Goal: Task Accomplishment & Management: Manage account settings

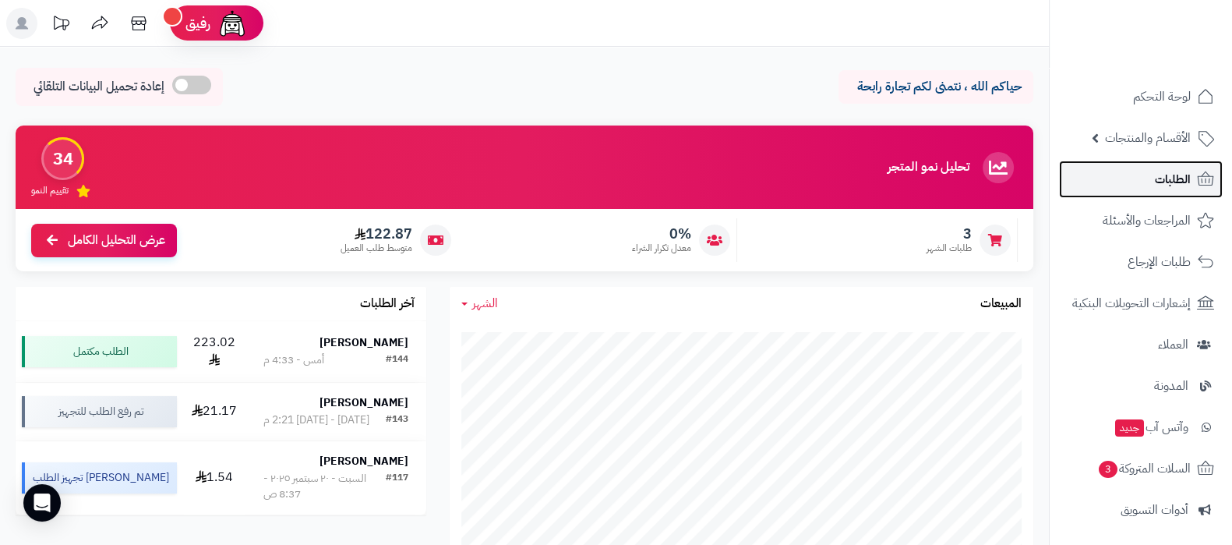
click at [1141, 169] on link "الطلبات" at bounding box center [1141, 178] width 164 height 37
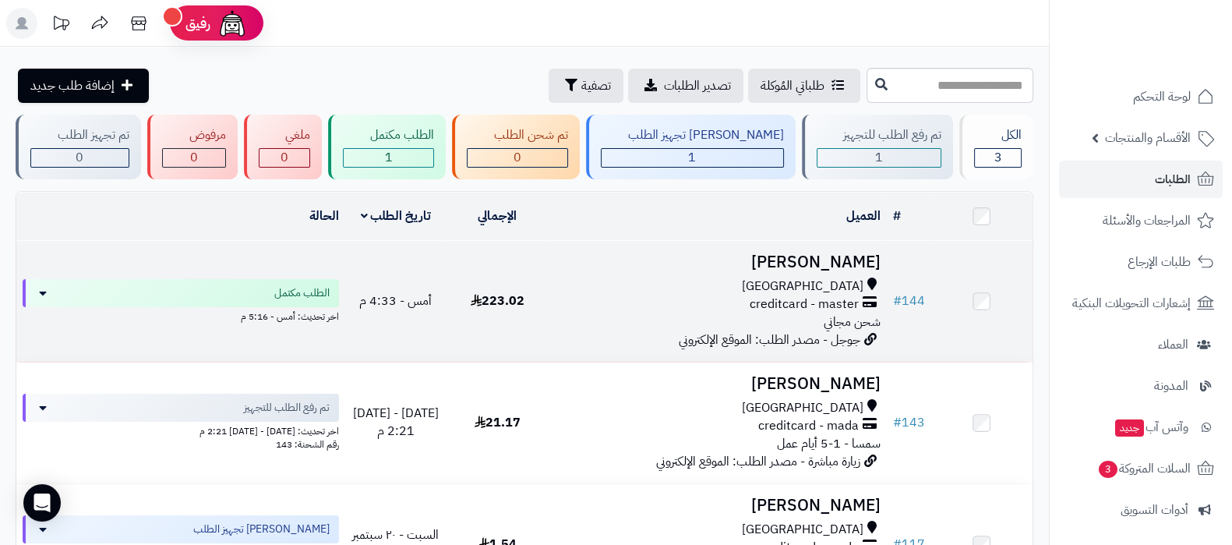
click at [748, 263] on h3 "Alhussain Hamidaddin" at bounding box center [717, 262] width 326 height 18
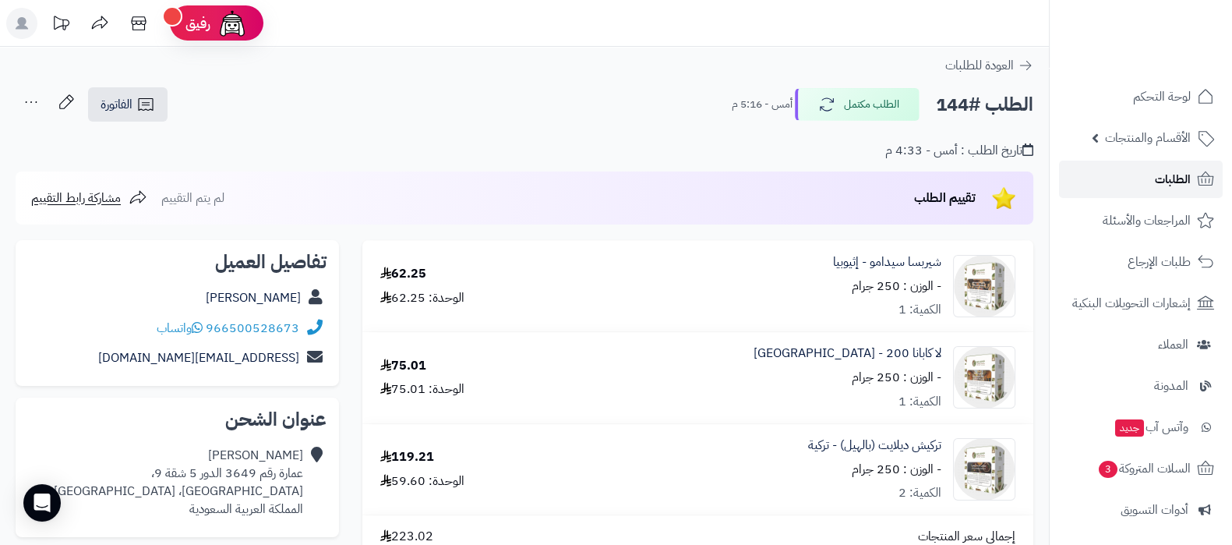
click at [1134, 164] on link "الطلبات" at bounding box center [1141, 178] width 164 height 37
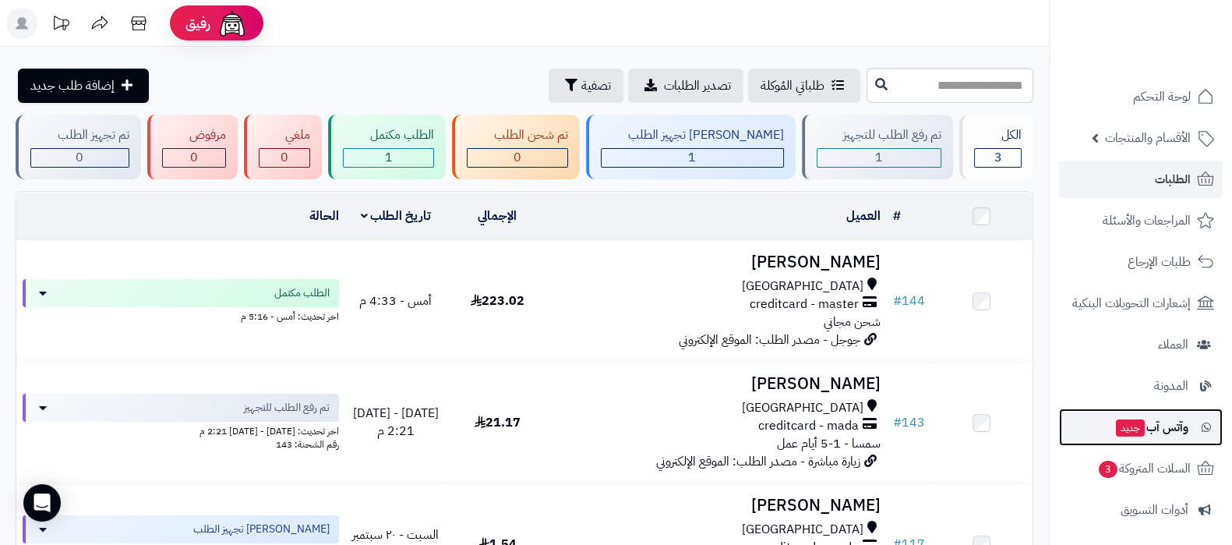
click at [1155, 414] on link "وآتس آب جديد" at bounding box center [1141, 426] width 164 height 37
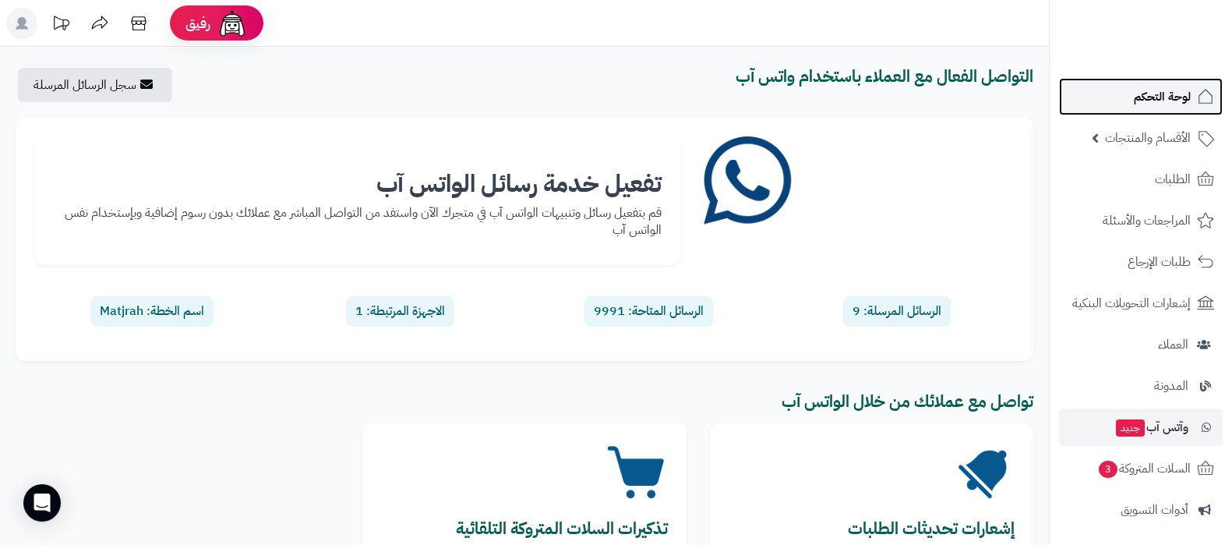
click at [1161, 97] on span "لوحة التحكم" at bounding box center [1162, 97] width 57 height 22
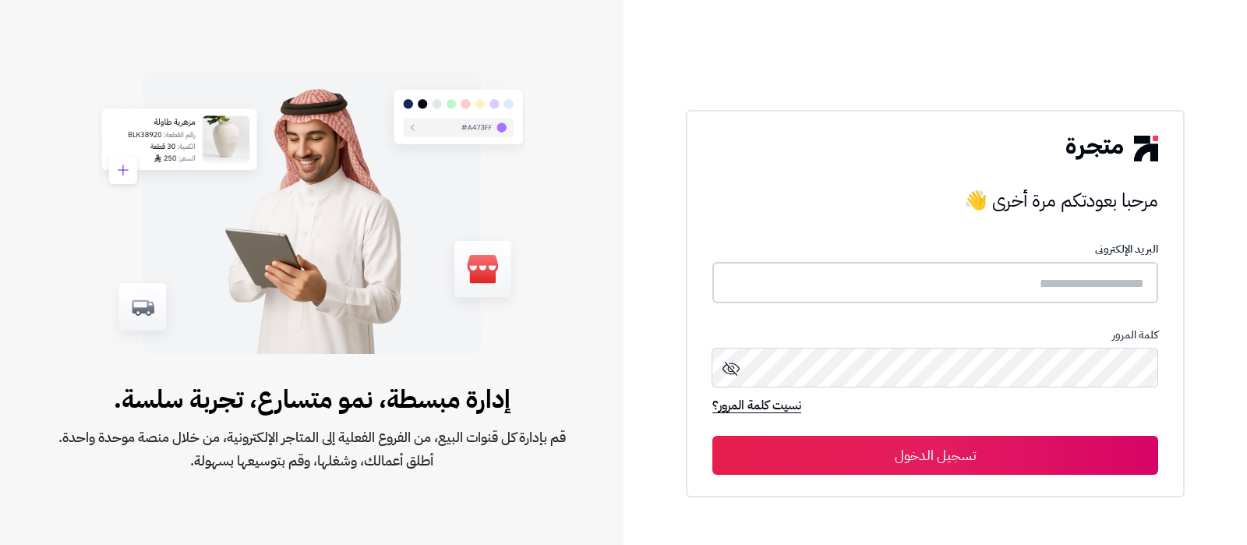
click at [1067, 278] on input "text" at bounding box center [935, 282] width 446 height 41
type input "**********"
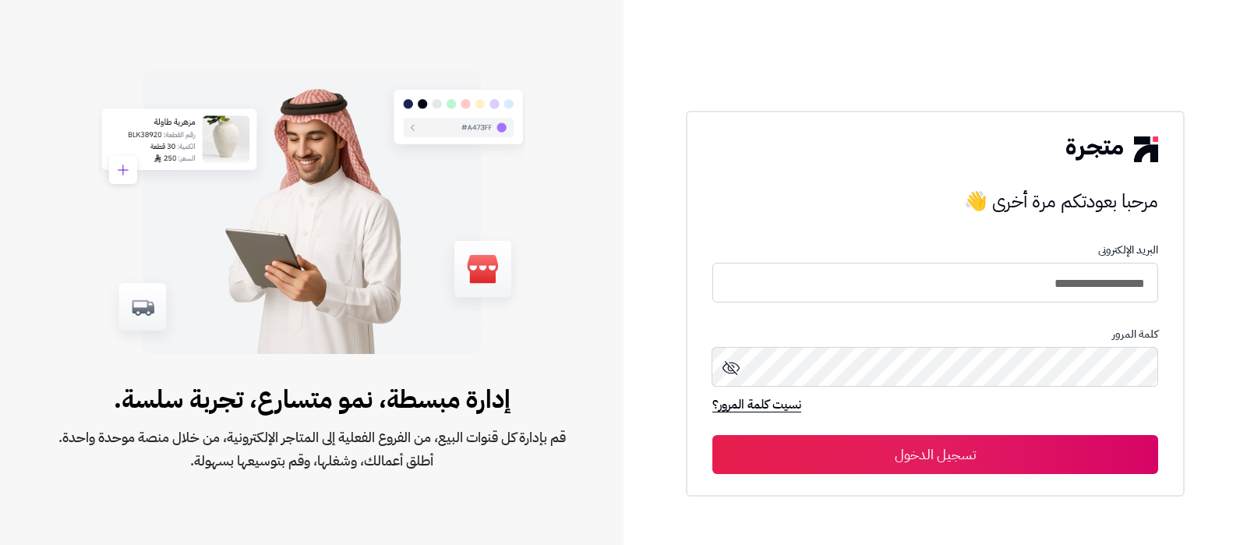
click at [931, 459] on button "تسجيل الدخول" at bounding box center [935, 454] width 446 height 39
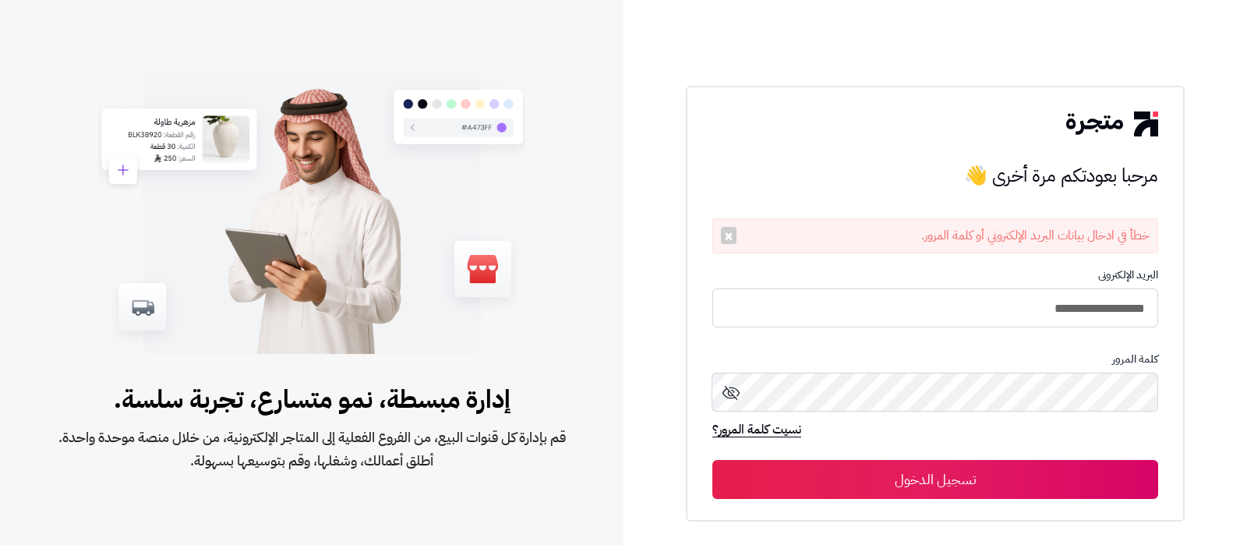
type input "**********"
click at [822, 464] on button "تسجيل الدخول" at bounding box center [935, 479] width 446 height 39
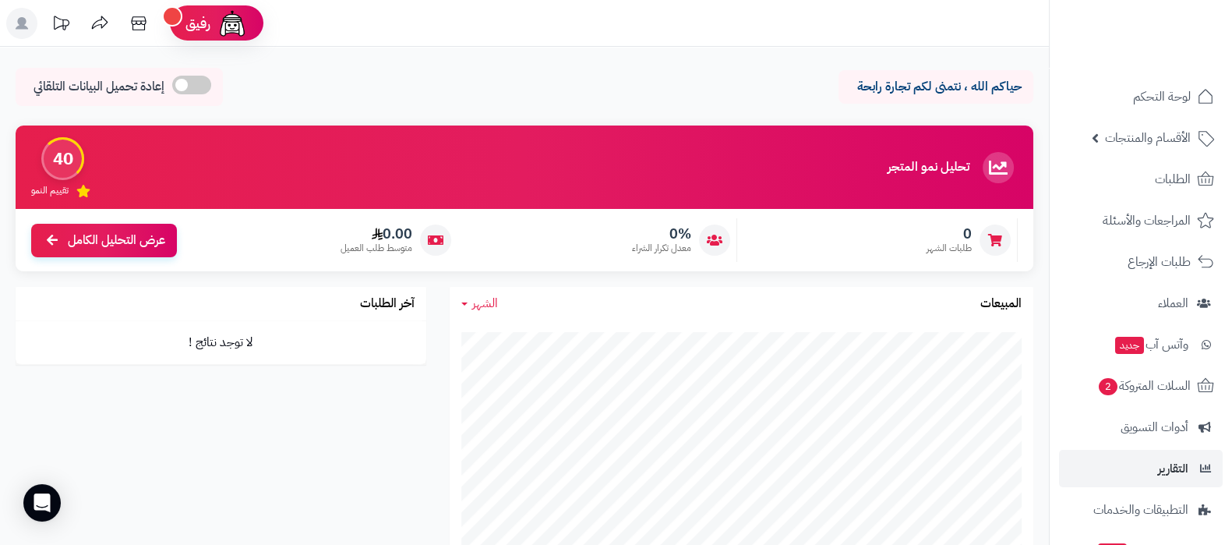
scroll to position [126, 0]
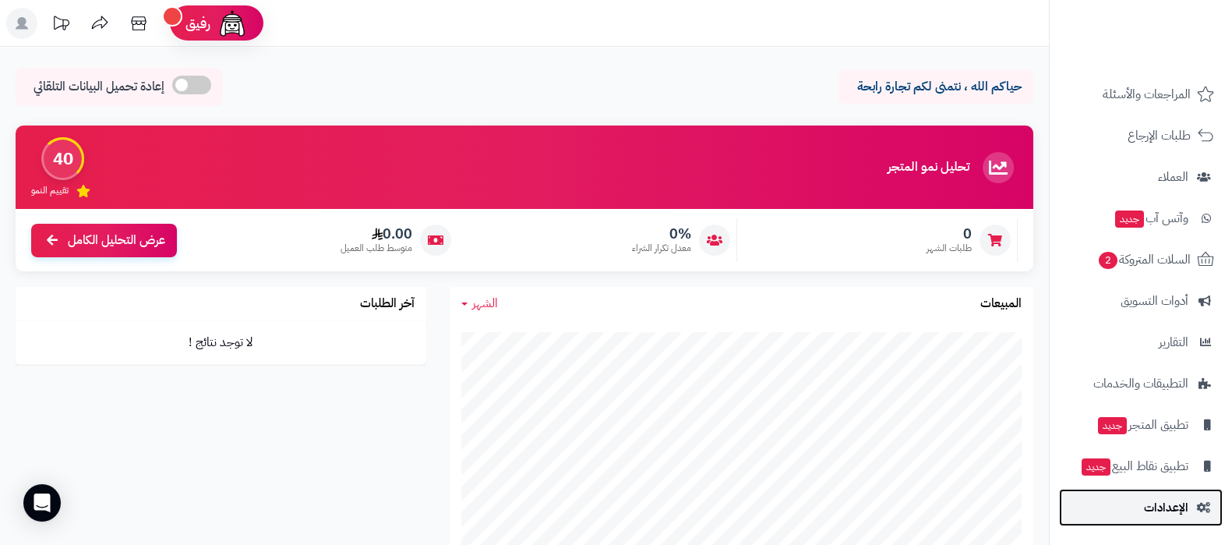
click at [1158, 515] on span "الإعدادات" at bounding box center [1166, 507] width 44 height 22
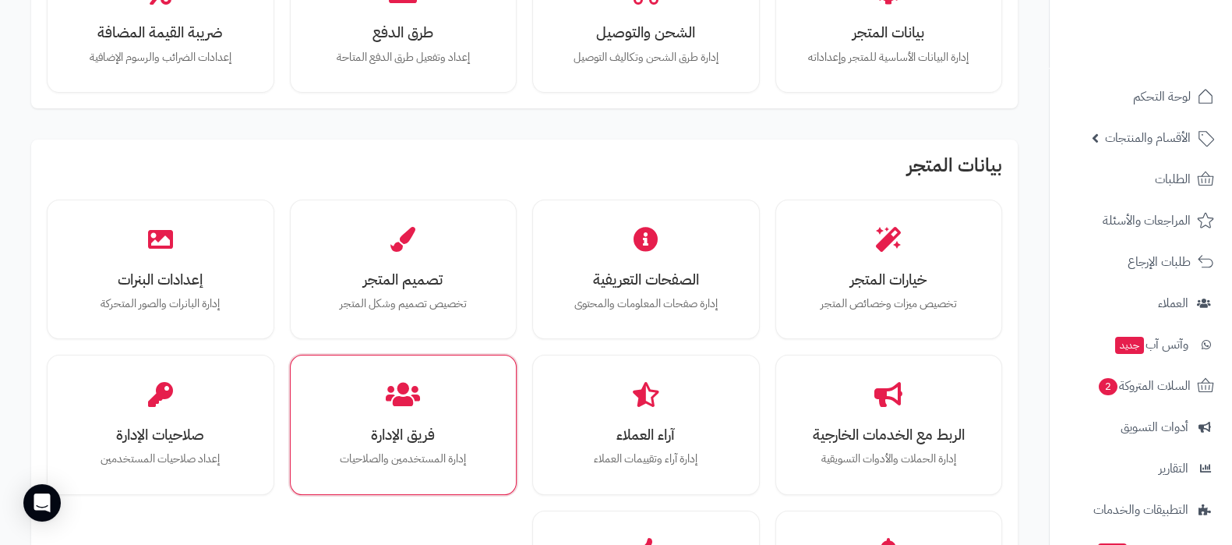
scroll to position [194, 0]
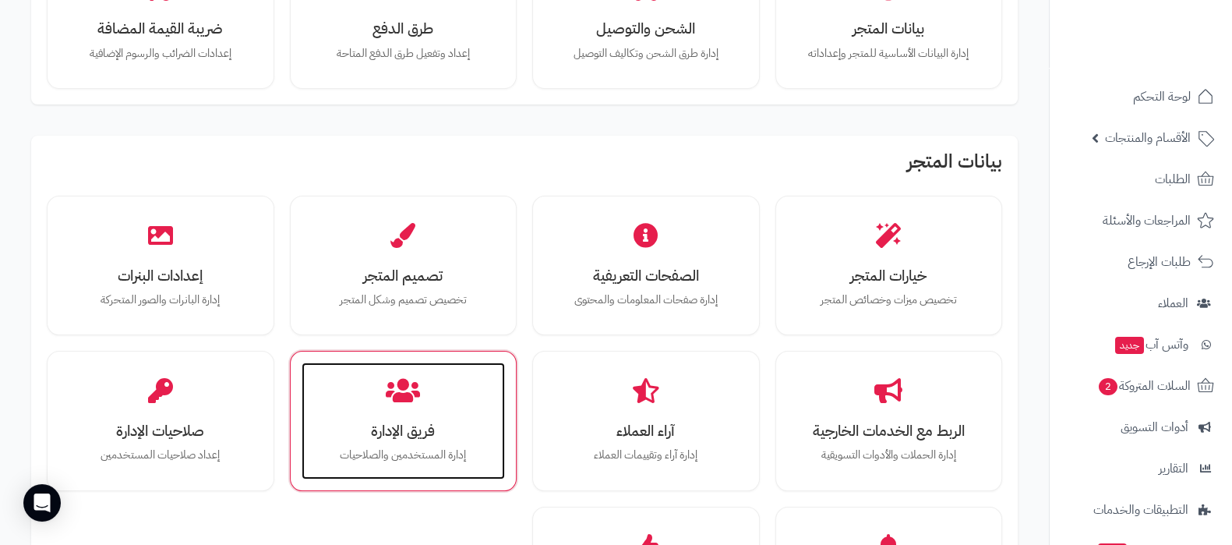
click at [405, 439] on h3 "فريق الإدارة" at bounding box center [403, 430] width 173 height 16
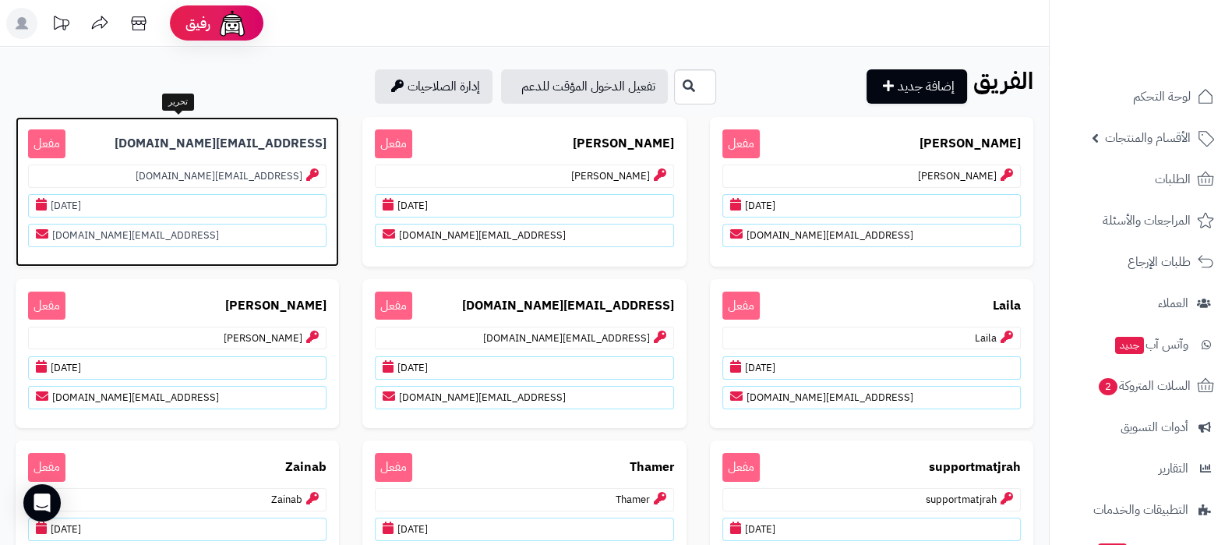
click at [166, 150] on p "edit@matjrah.com مفعل" at bounding box center [177, 143] width 298 height 29
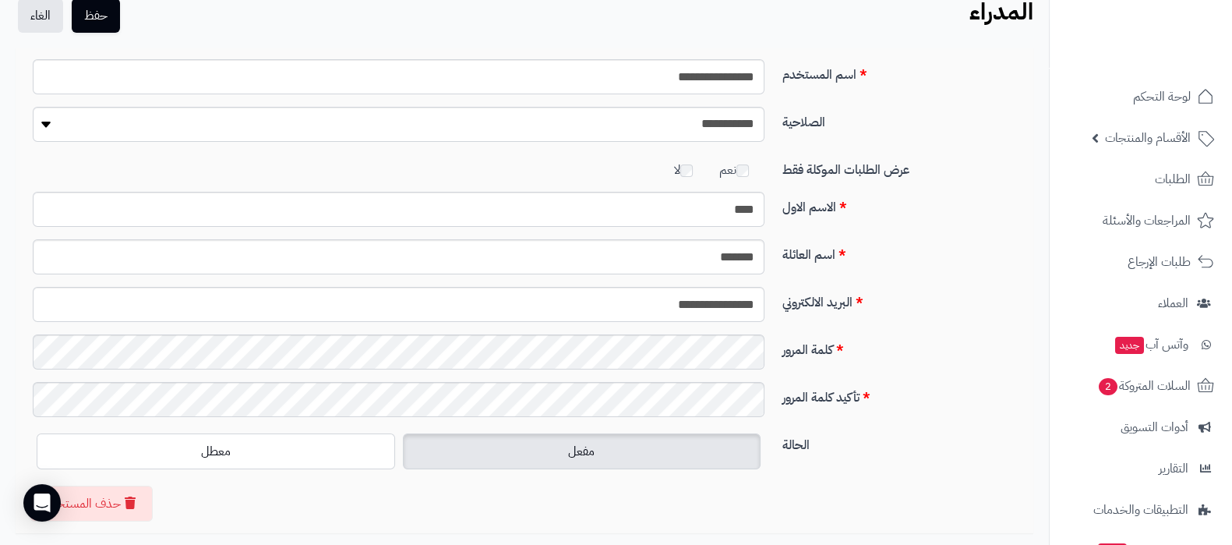
scroll to position [178, 0]
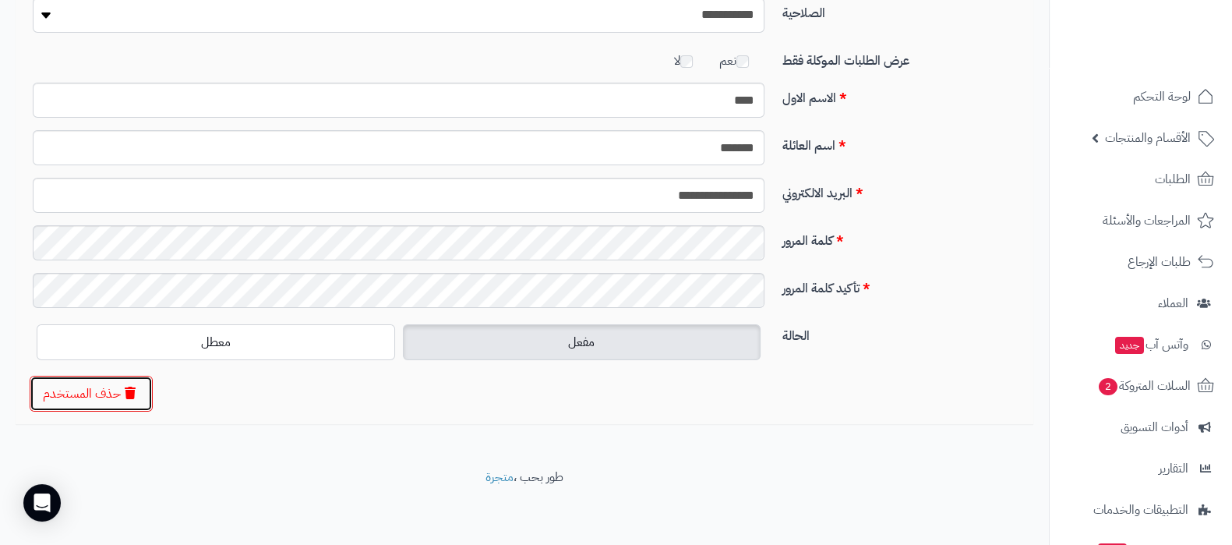
click at [104, 382] on button "حذف المستخدم" at bounding box center [91, 394] width 123 height 36
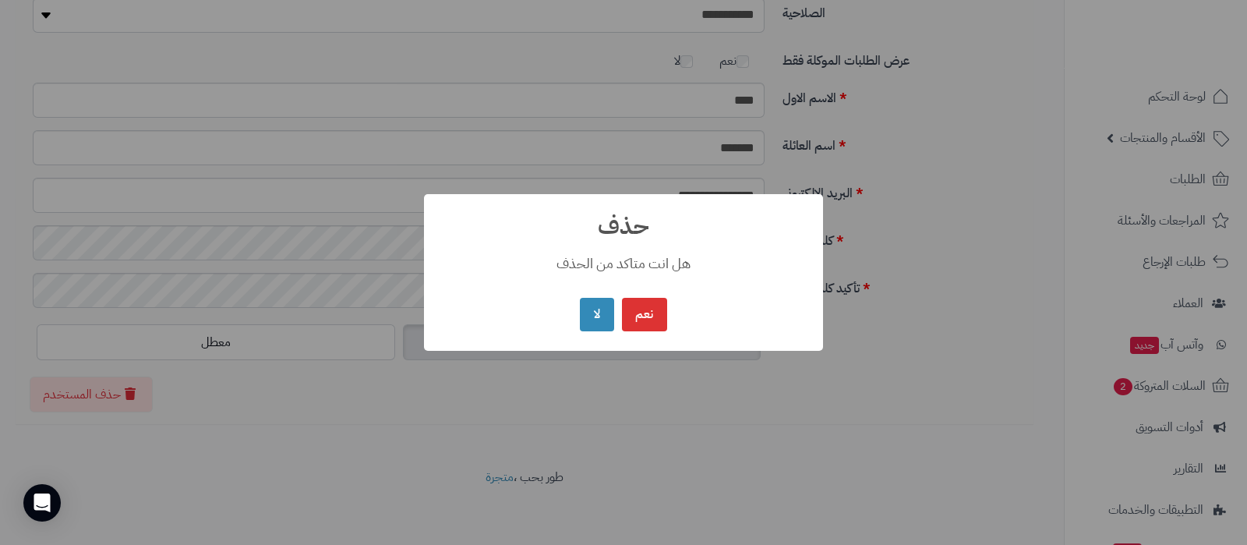
click at [631, 394] on div "× حذف هل انت متاكد من الحذف نعم No لا" at bounding box center [623, 272] width 1247 height 545
click at [598, 311] on button "لا" at bounding box center [597, 314] width 34 height 34
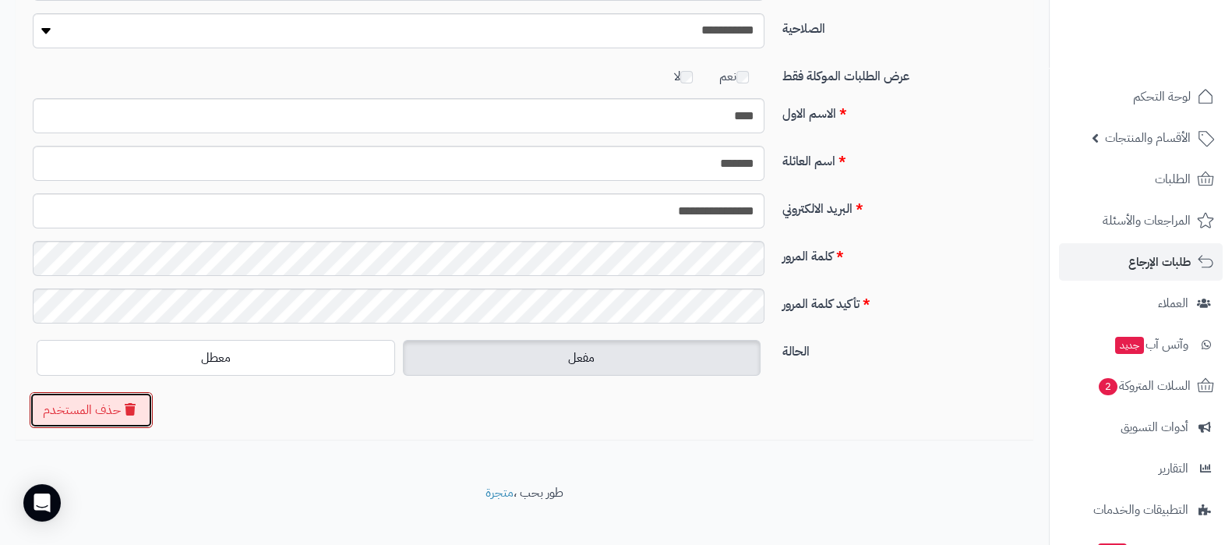
scroll to position [0, 0]
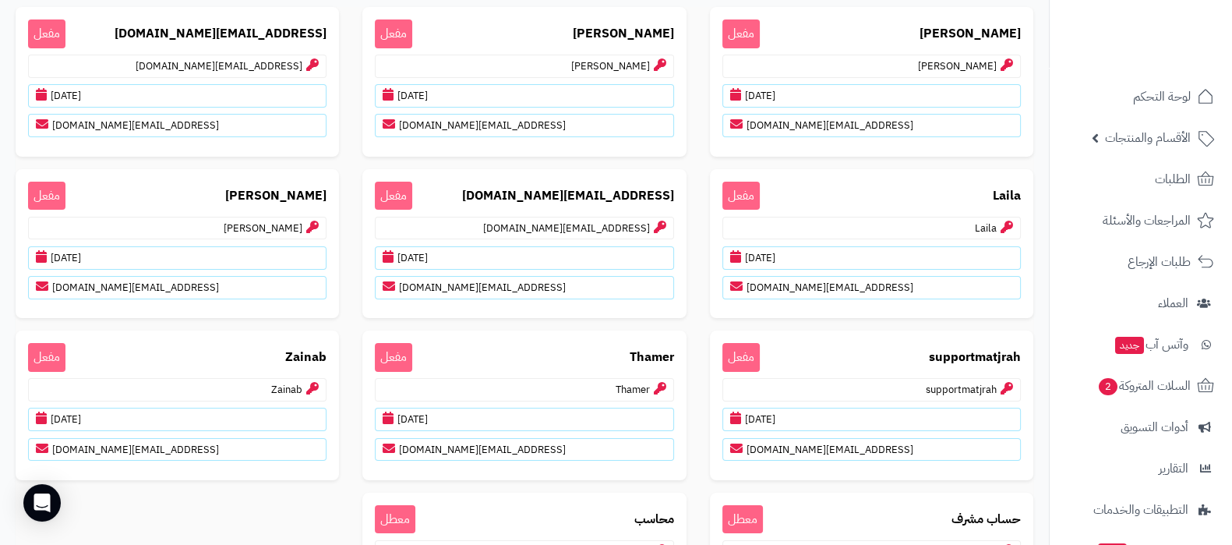
scroll to position [104, 0]
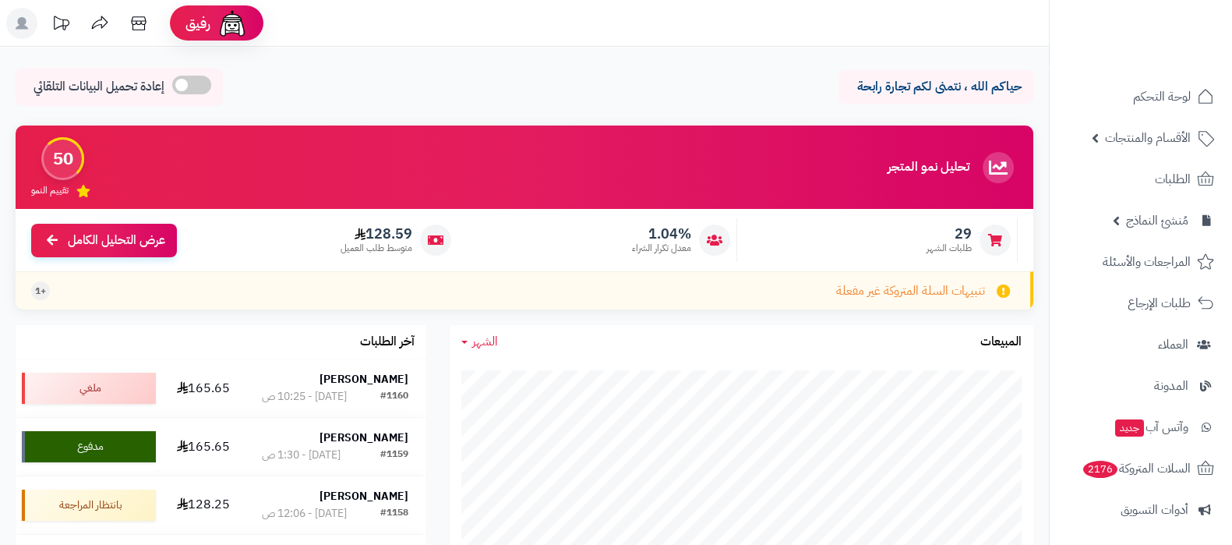
scroll to position [210, 0]
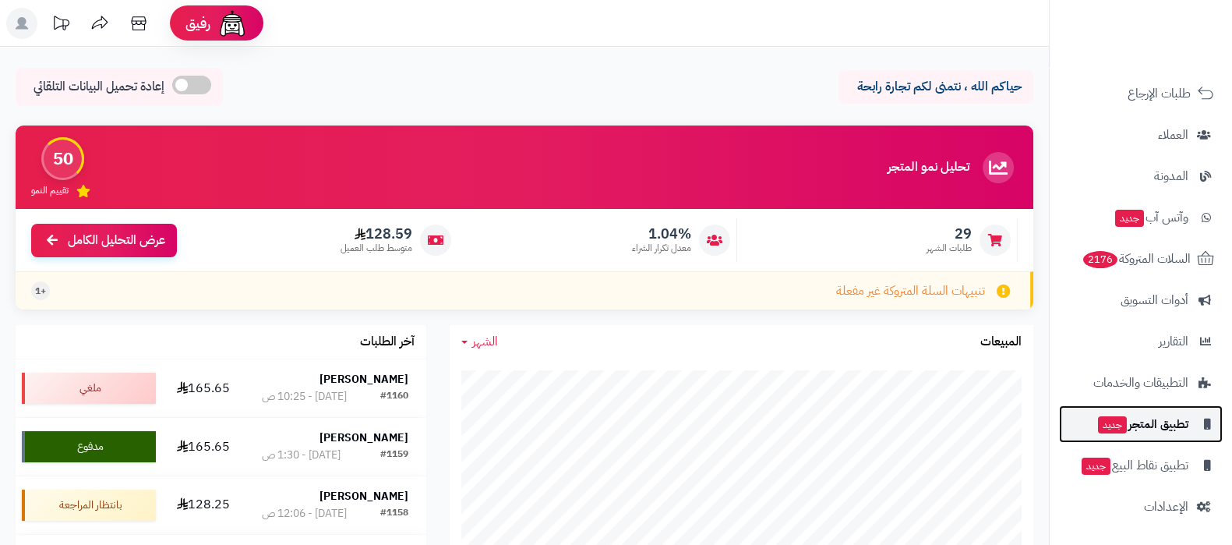
click at [1144, 429] on span "تطبيق المتجر جديد" at bounding box center [1142, 424] width 92 height 22
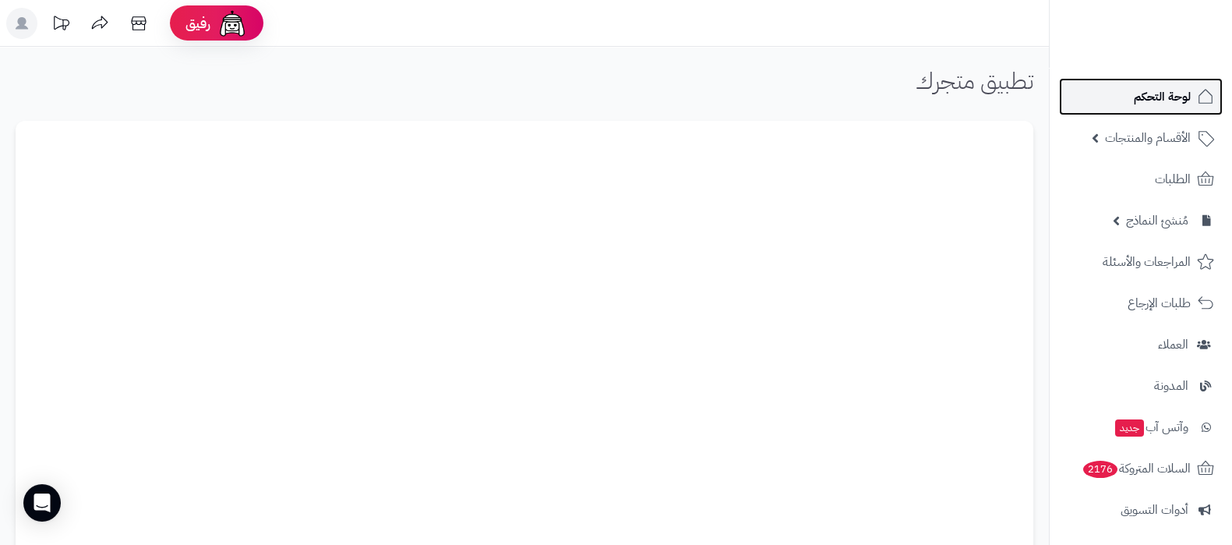
click at [1119, 103] on link "لوحة التحكم" at bounding box center [1141, 96] width 164 height 37
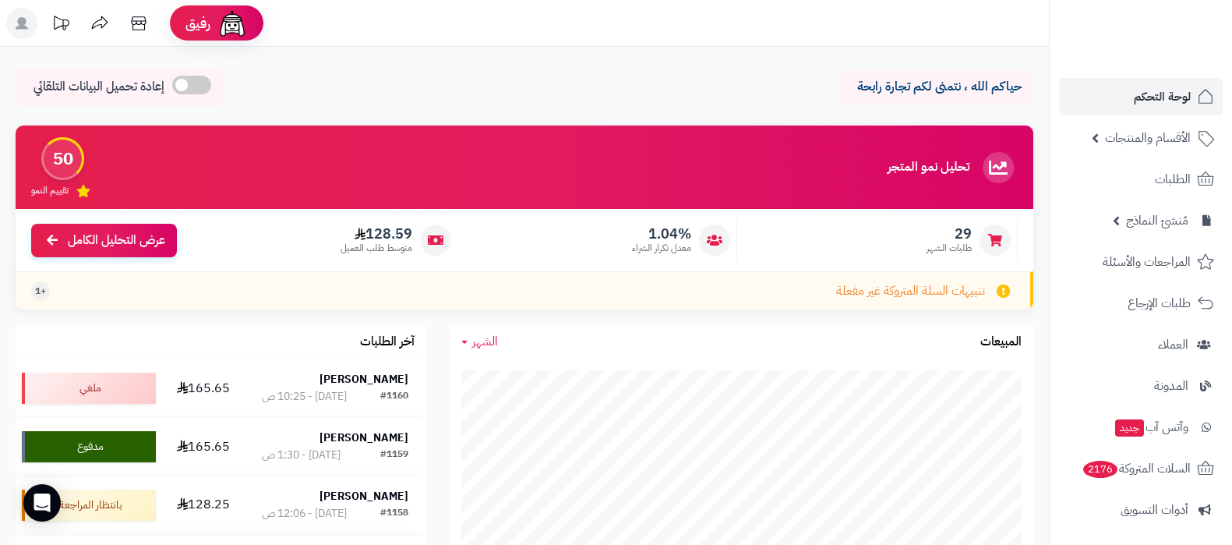
click at [27, 23] on rect at bounding box center [21, 23] width 31 height 31
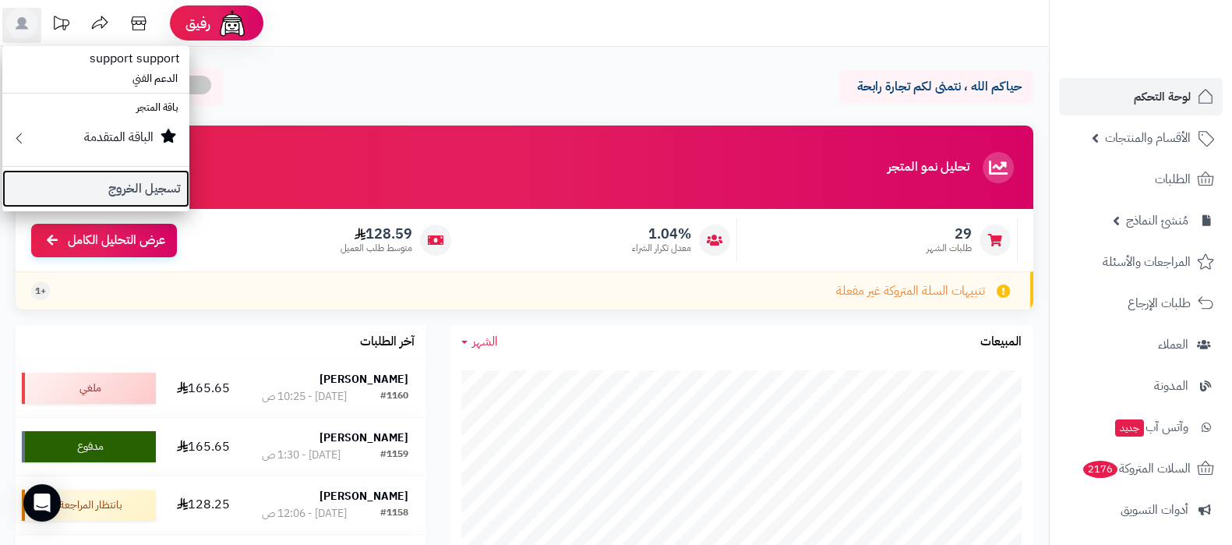
click at [113, 175] on link "تسجيل الخروج" at bounding box center [95, 188] width 187 height 37
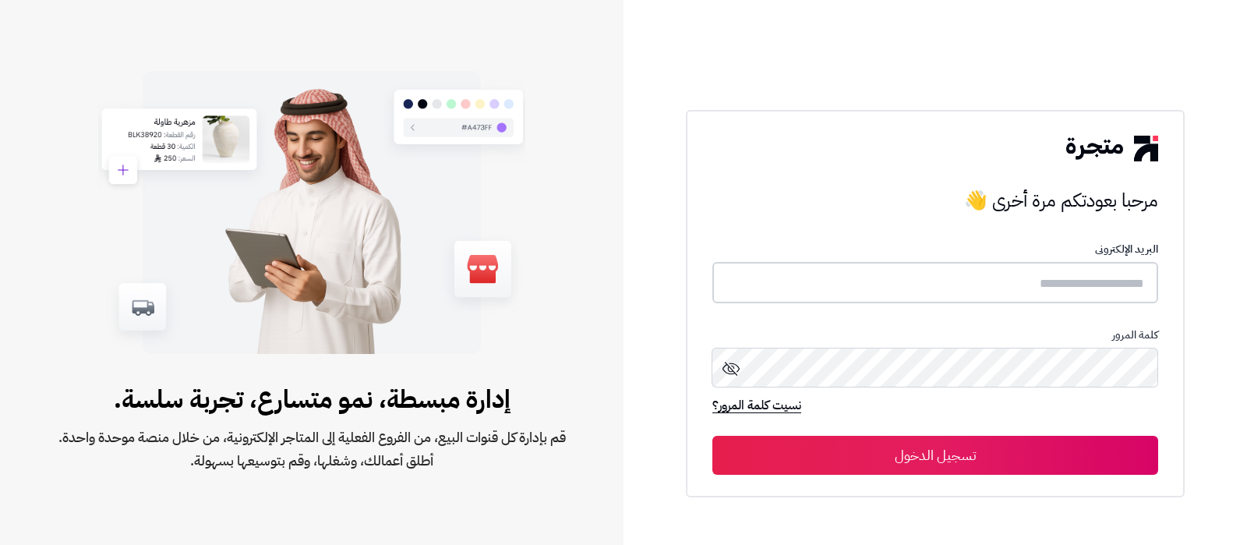
type input "**********"
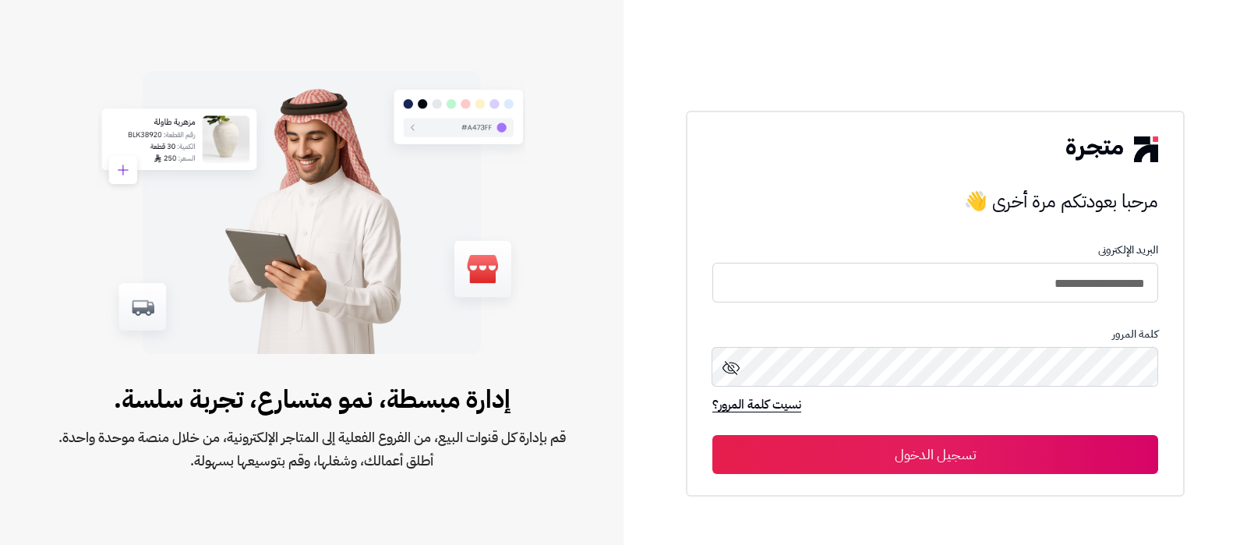
click at [912, 446] on button "تسجيل الدخول" at bounding box center [935, 454] width 446 height 39
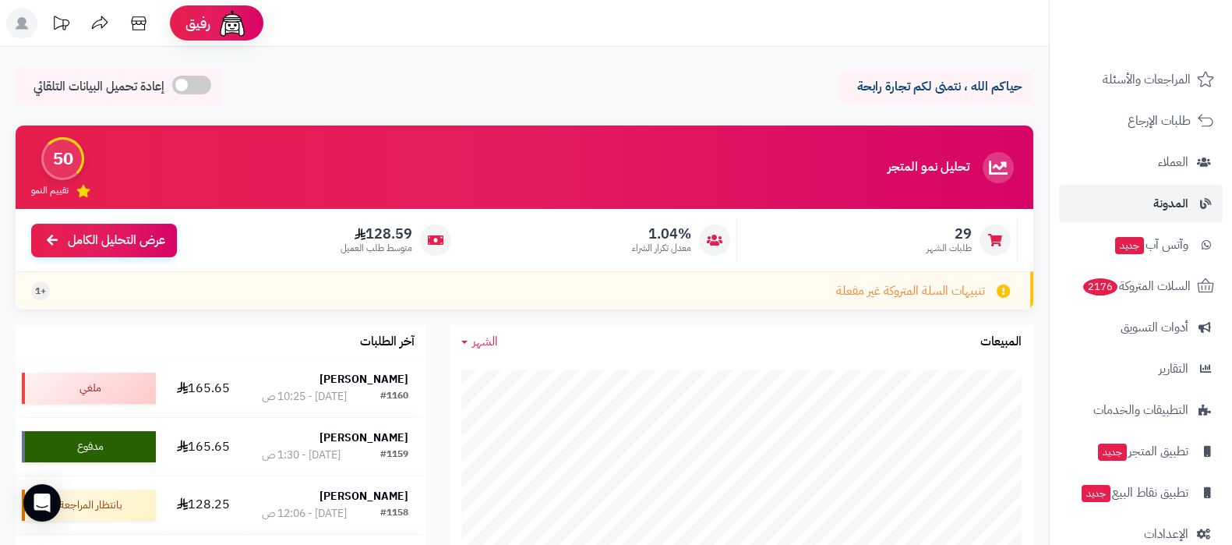
scroll to position [194, 0]
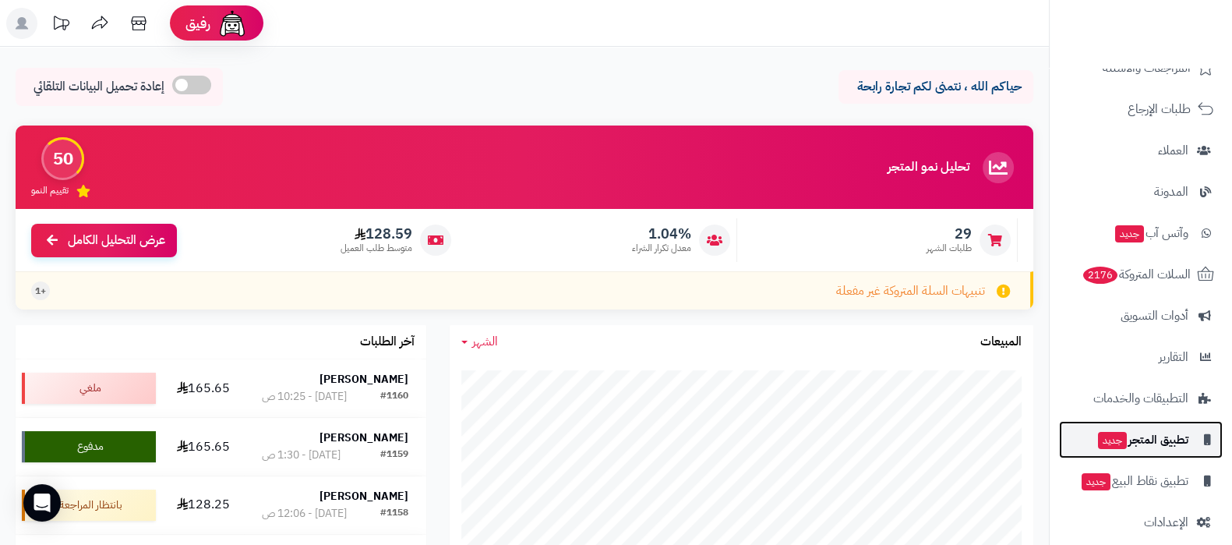
click at [1147, 437] on span "تطبيق المتجر جديد" at bounding box center [1142, 440] width 92 height 22
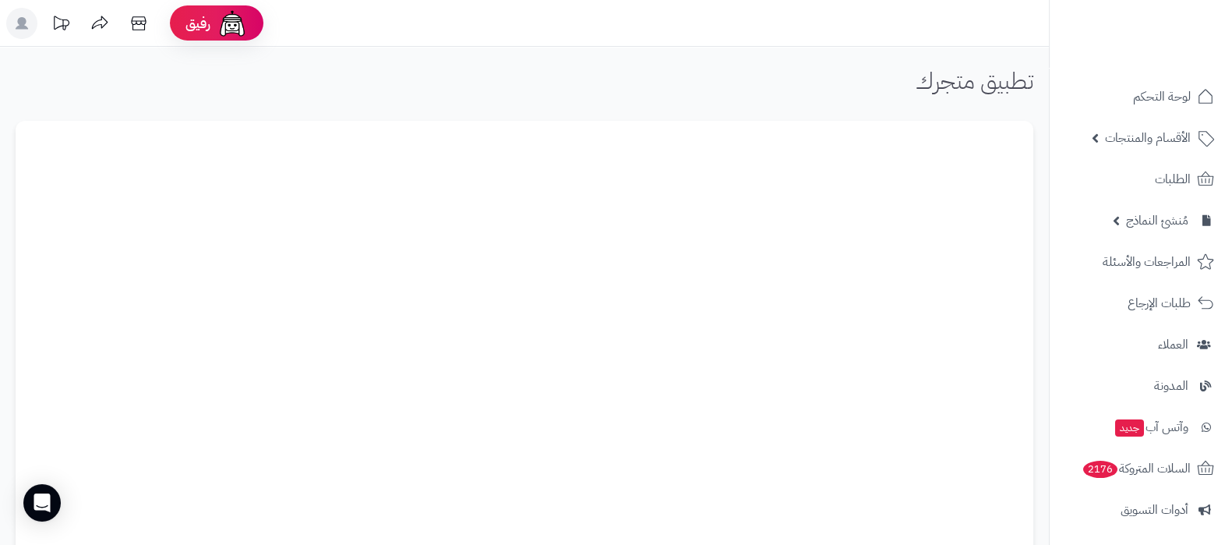
click at [27, 31] on rect at bounding box center [21, 23] width 31 height 31
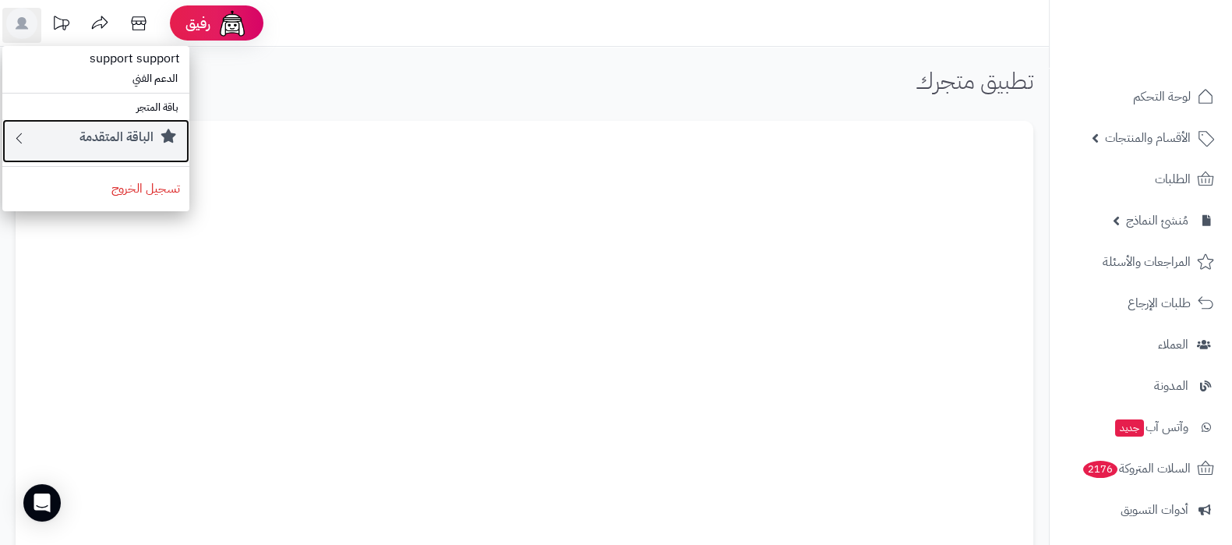
click at [97, 139] on small "الباقة المتقدمة" at bounding box center [116, 137] width 74 height 19
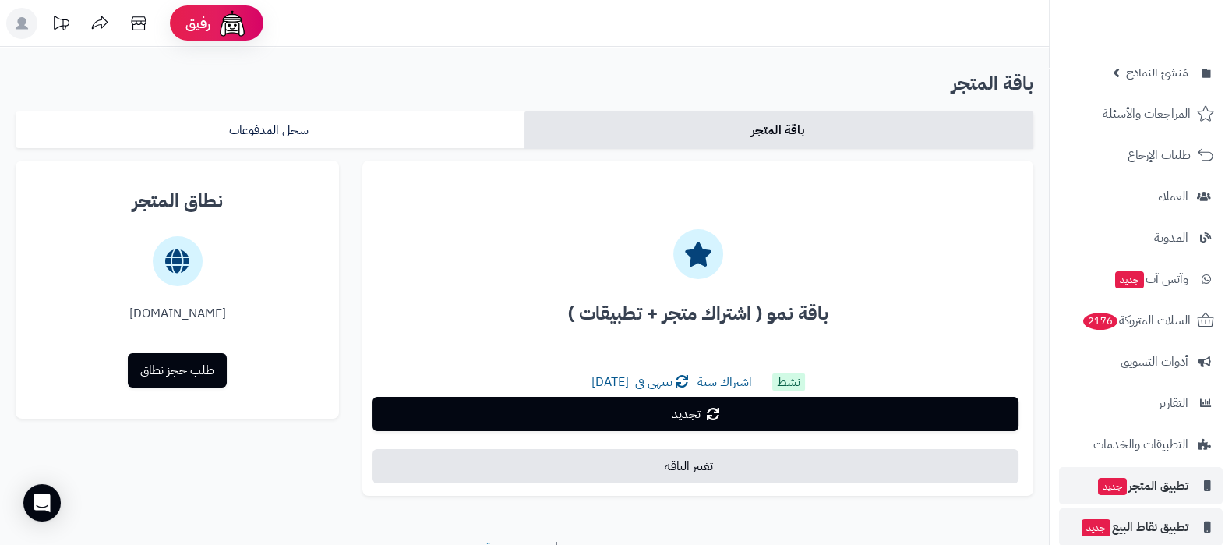
scroll to position [210, 0]
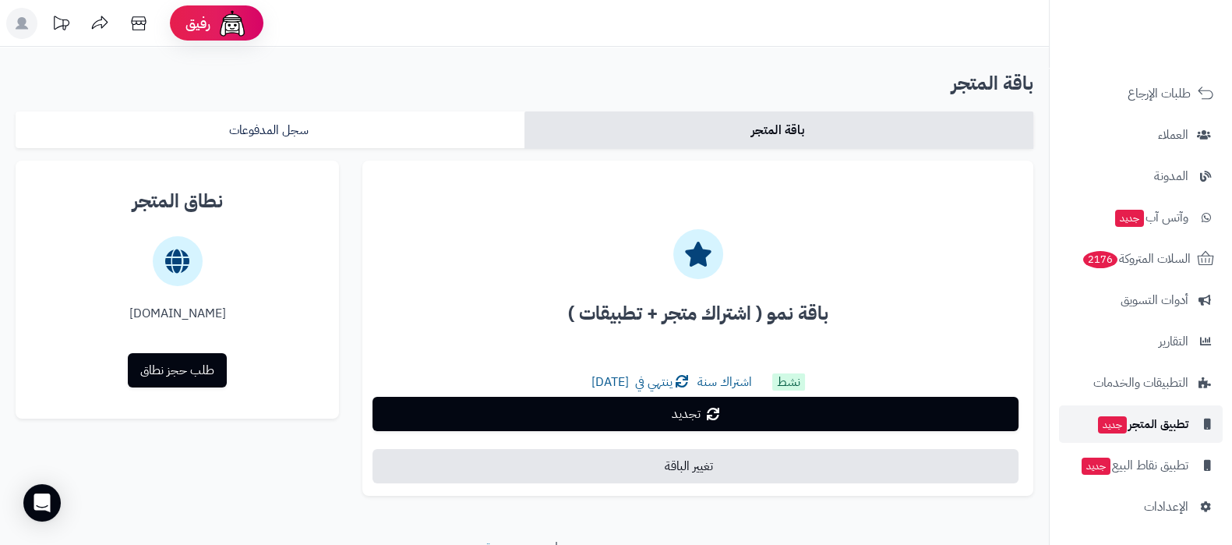
click at [1161, 418] on span "تطبيق المتجر جديد" at bounding box center [1142, 424] width 92 height 22
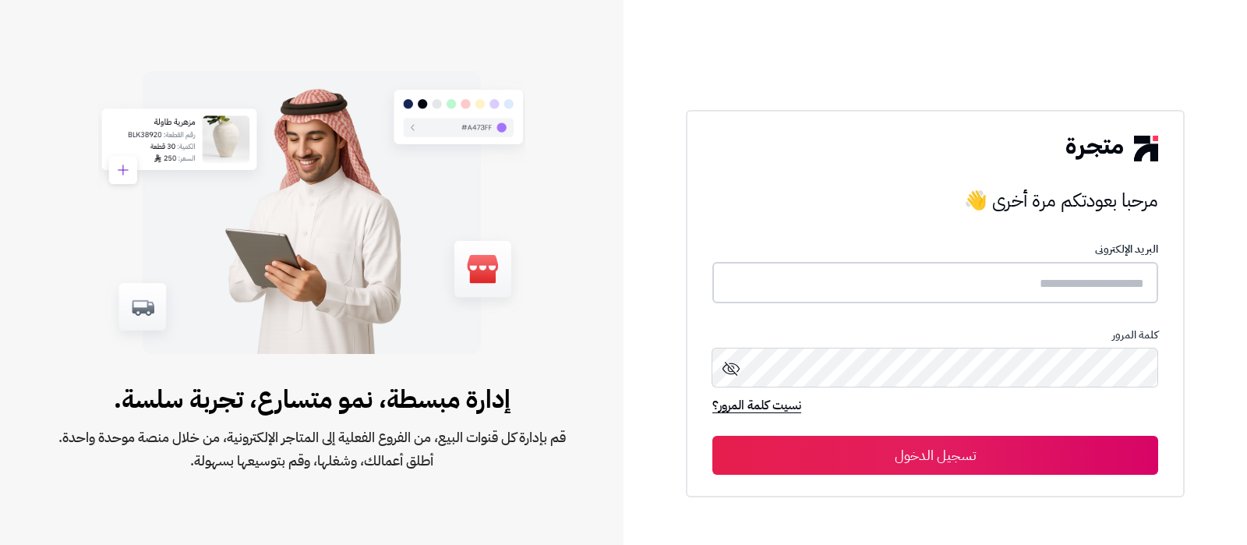
type input "**********"
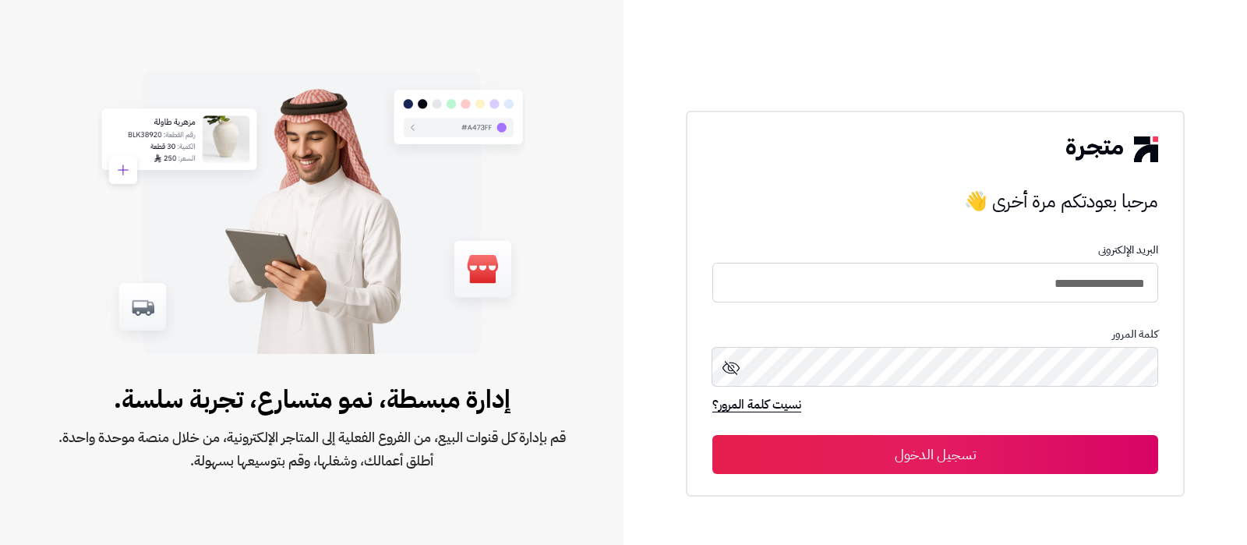
click at [929, 461] on button "تسجيل الدخول" at bounding box center [935, 454] width 446 height 39
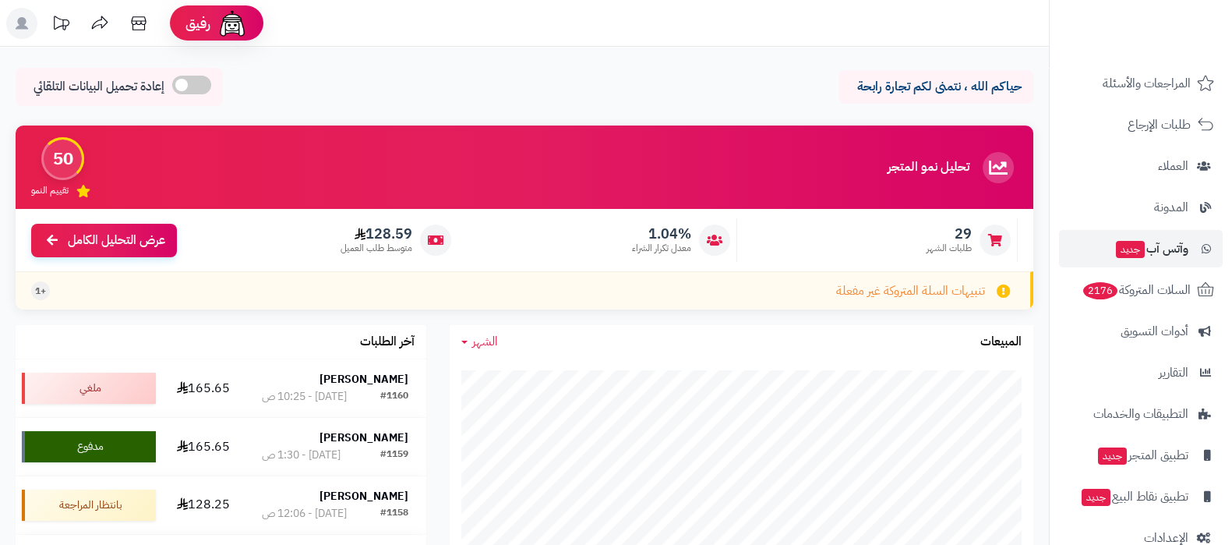
scroll to position [194, 0]
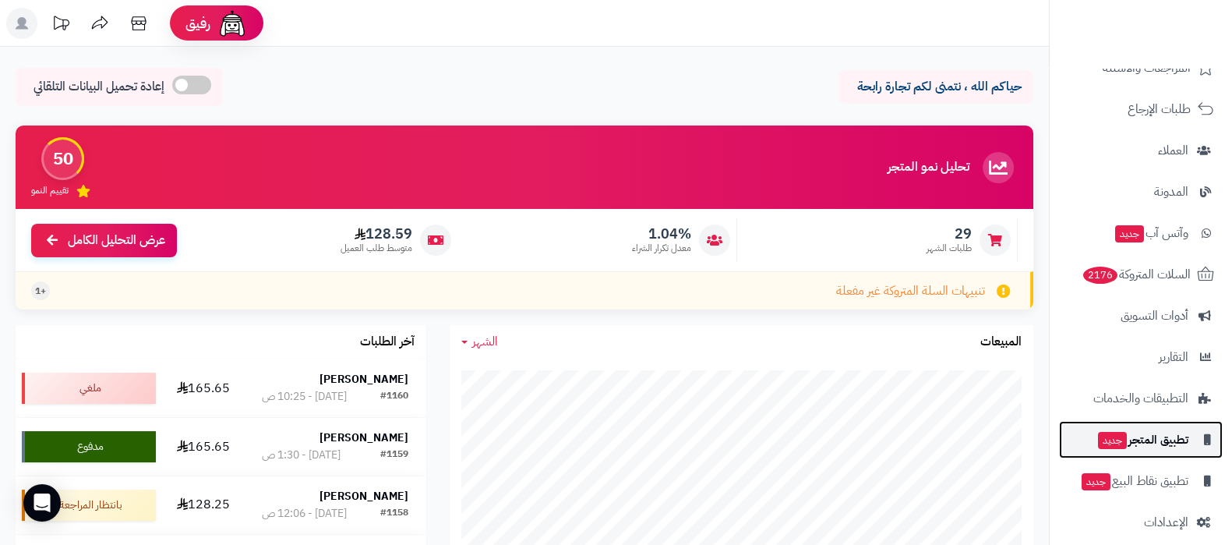
click at [1145, 434] on span "تطبيق المتجر جديد" at bounding box center [1142, 440] width 92 height 22
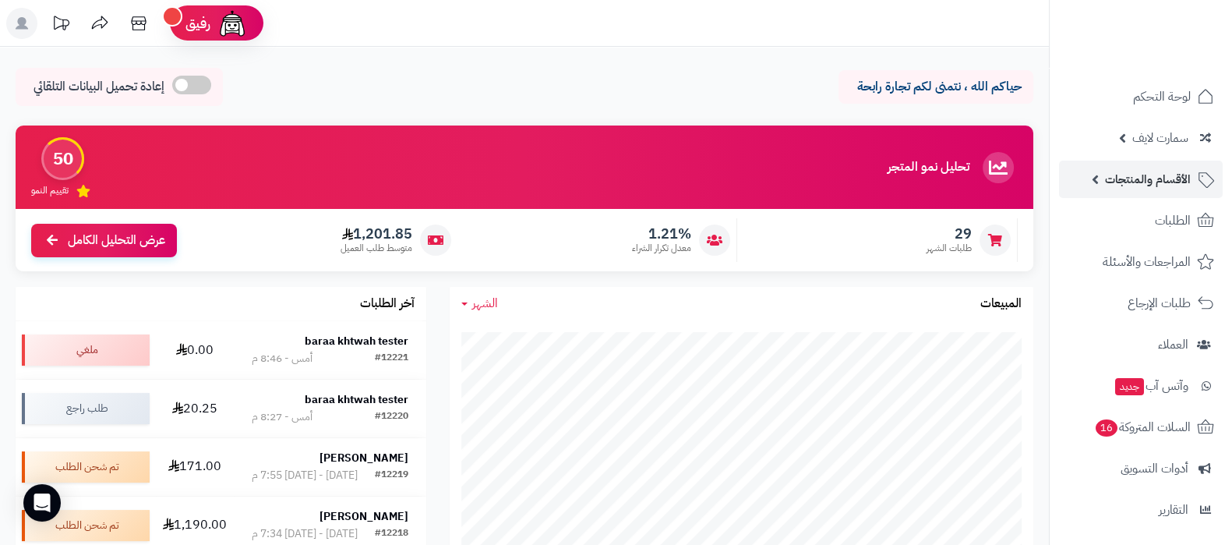
click at [1154, 161] on link "الأقسام والمنتجات" at bounding box center [1141, 178] width 164 height 37
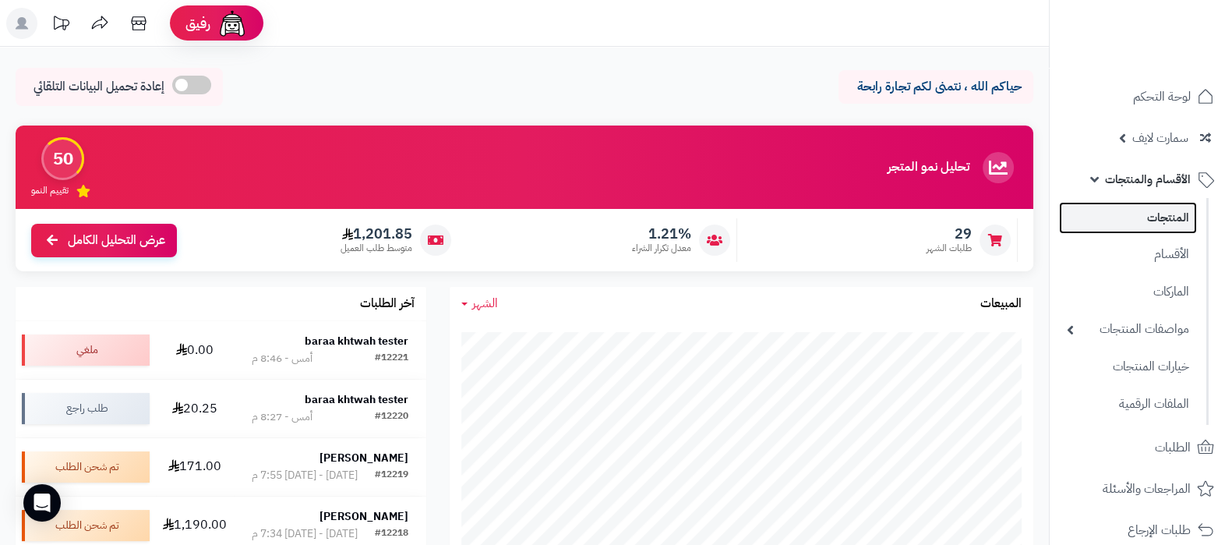
click at [1152, 225] on link "المنتجات" at bounding box center [1128, 218] width 138 height 32
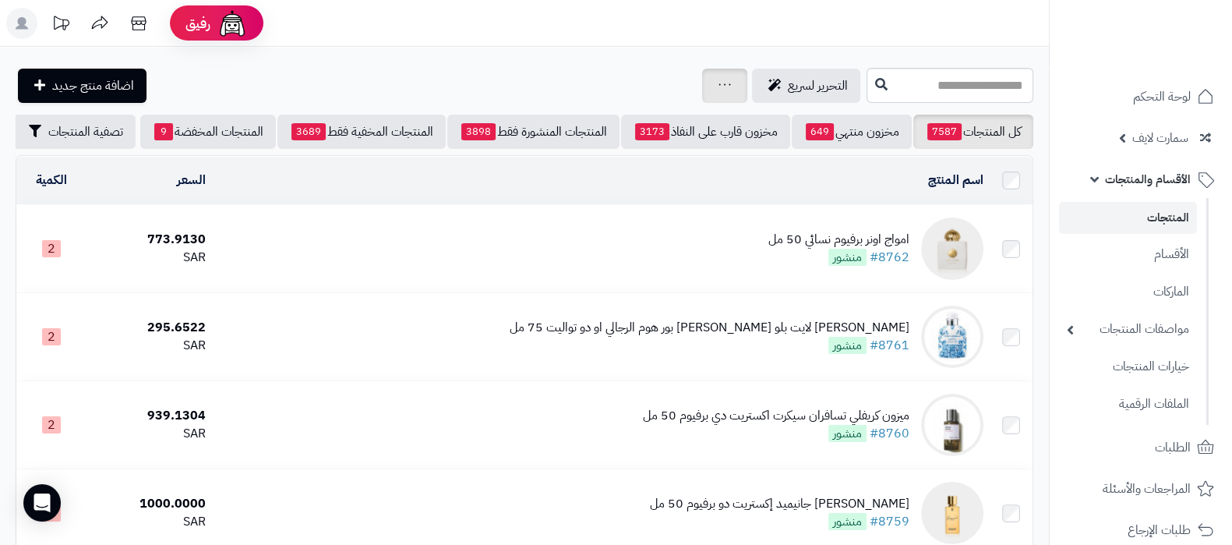
click at [702, 72] on div "جرد مخزون المنتجات جرد مخزون الخيارات فقط تعديل أسعار المنتجات الملصقات تصدير ا…" at bounding box center [724, 86] width 45 height 34
click at [718, 81] on icon at bounding box center [724, 84] width 12 height 10
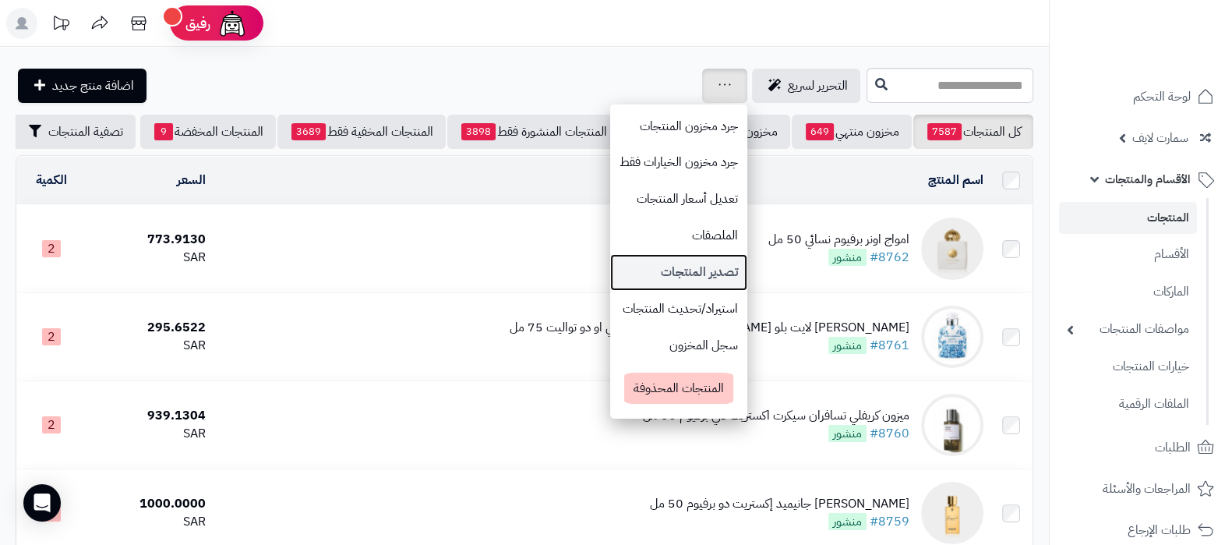
click at [610, 268] on link "تصدير المنتجات" at bounding box center [678, 272] width 137 height 37
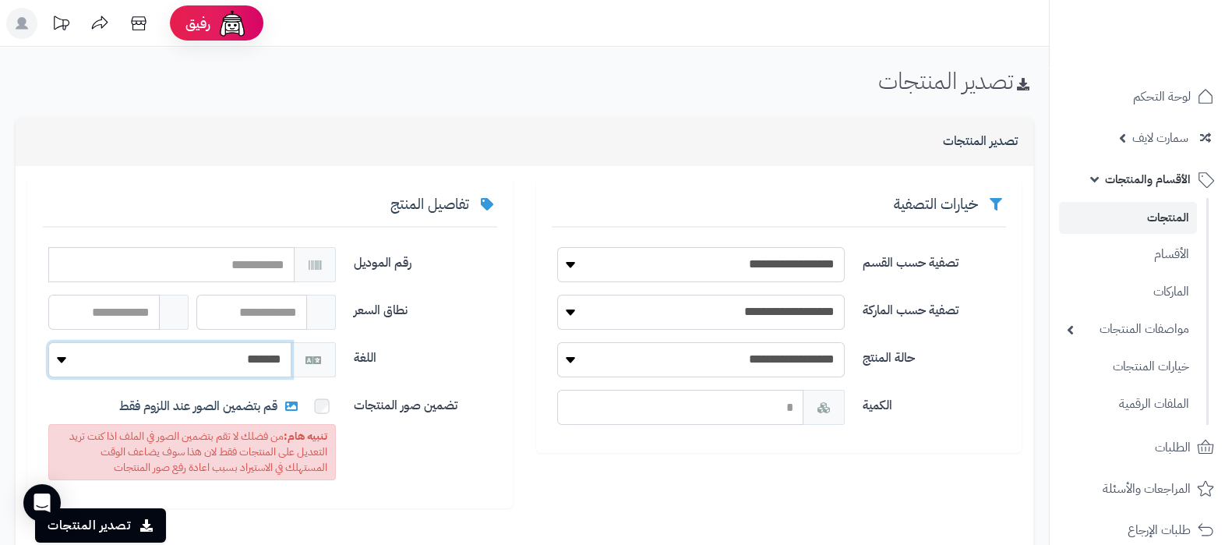
click at [245, 366] on select "******* *******" at bounding box center [169, 359] width 243 height 35
click at [247, 362] on select "******* *******" at bounding box center [169, 359] width 243 height 35
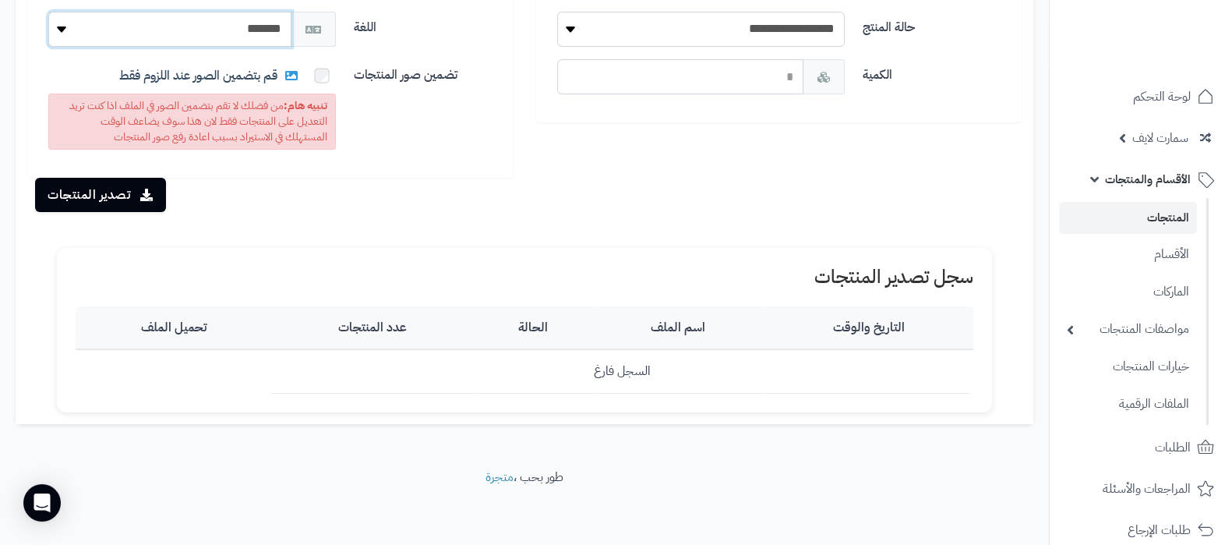
scroll to position [330, 0]
click at [101, 183] on button "تصدير المنتجات" at bounding box center [100, 194] width 131 height 34
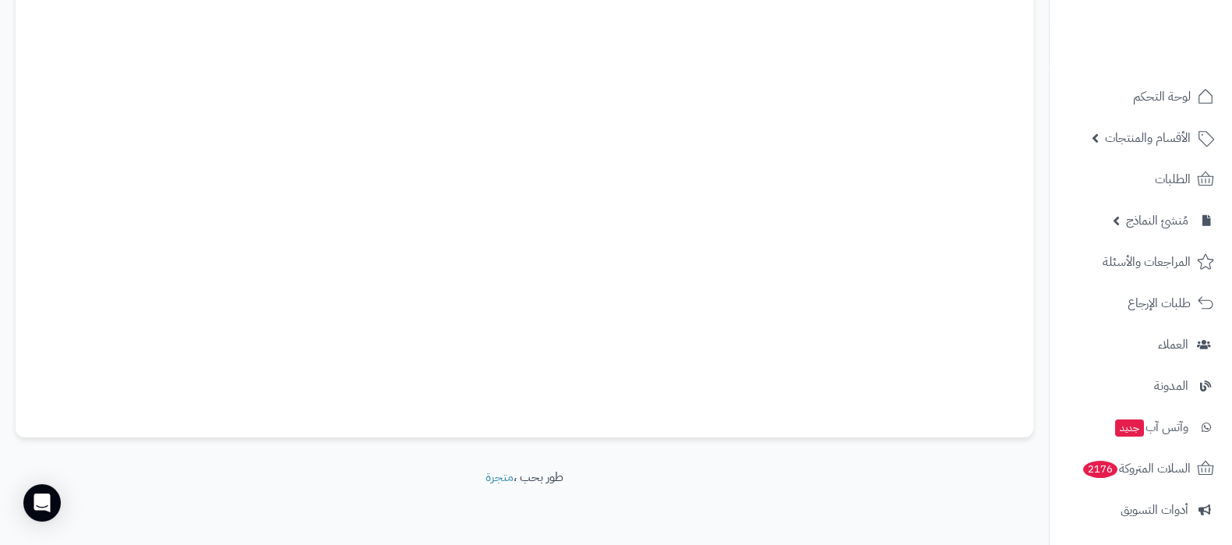
scroll to position [20, 0]
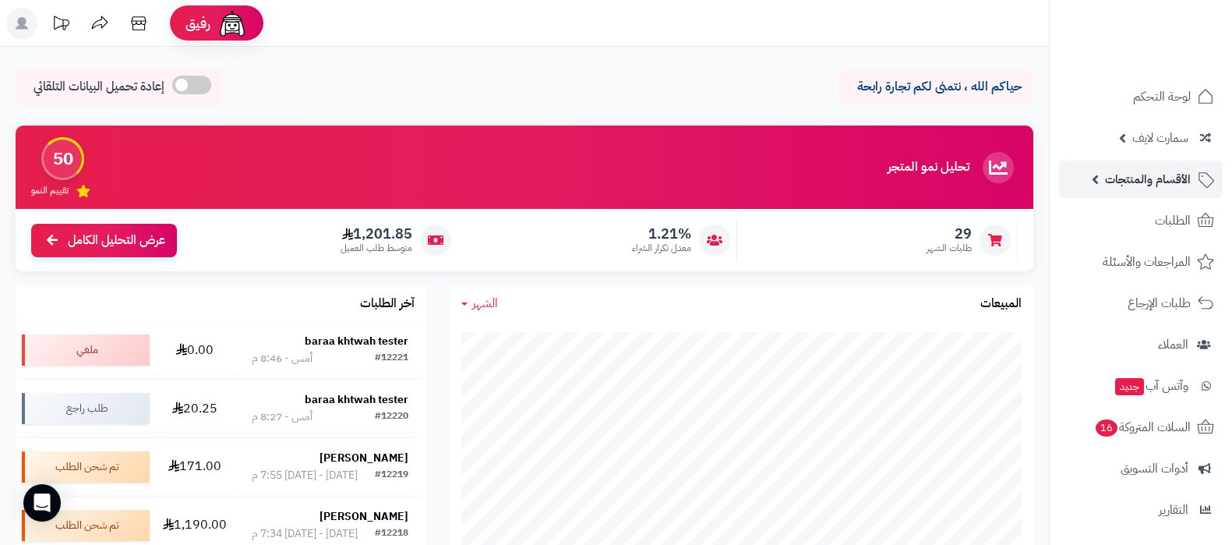
click at [1143, 189] on span "الأقسام والمنتجات" at bounding box center [1148, 179] width 86 height 22
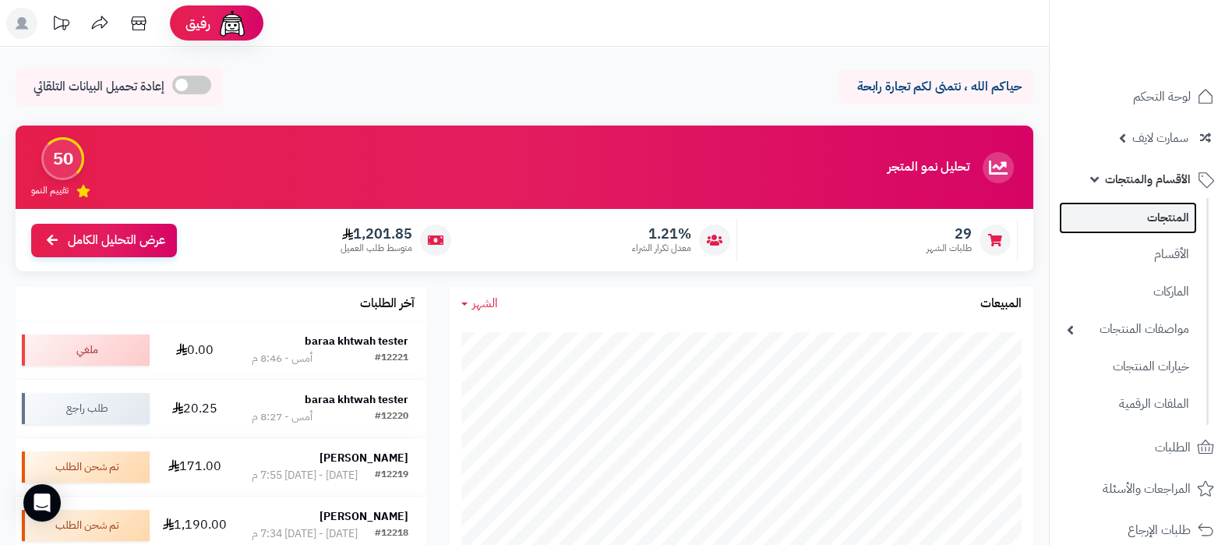
click at [1144, 216] on link "المنتجات" at bounding box center [1128, 218] width 138 height 32
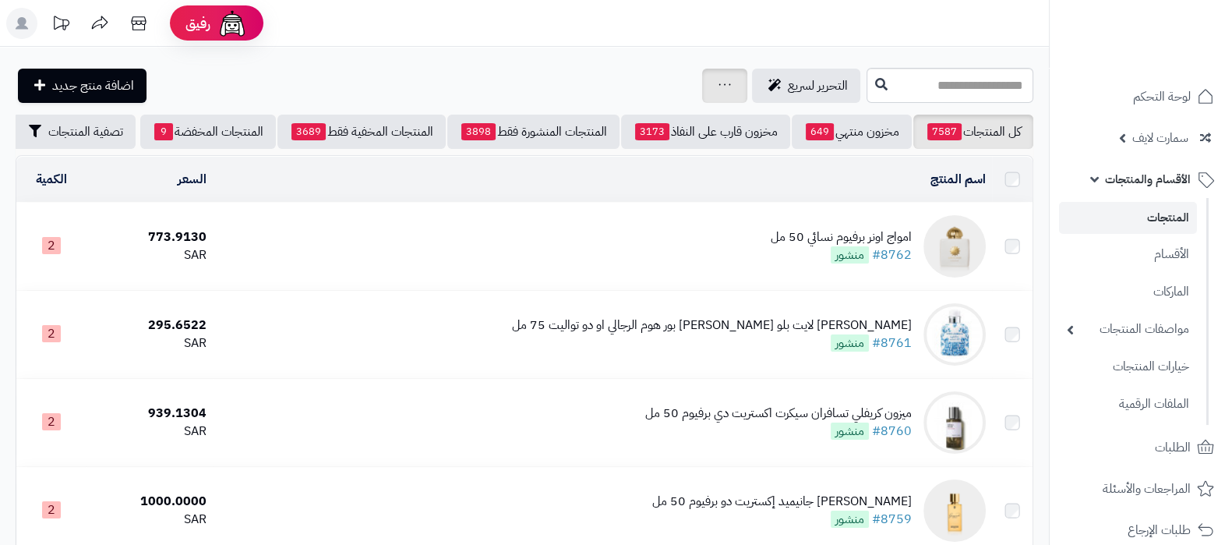
click at [718, 90] on link at bounding box center [724, 85] width 12 height 19
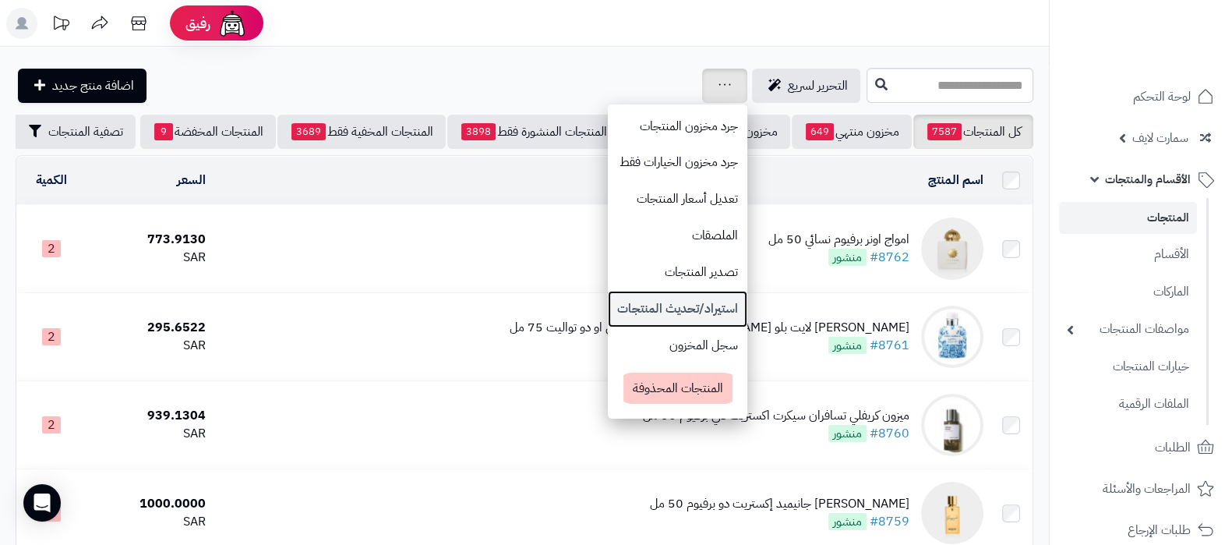
click at [608, 297] on link "استيراد/تحديث المنتجات" at bounding box center [677, 309] width 139 height 37
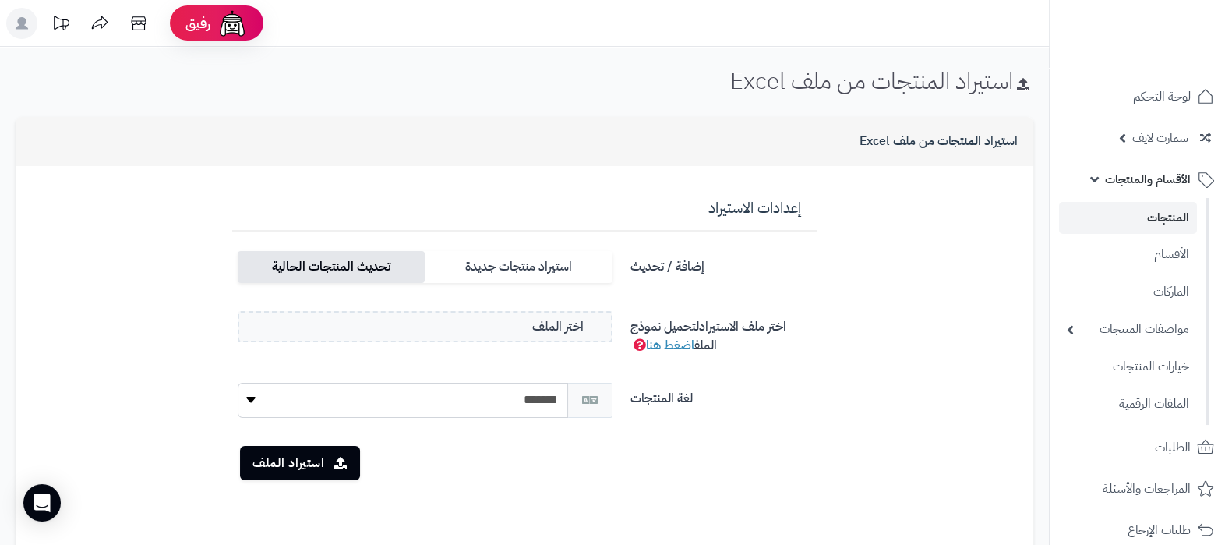
click at [327, 263] on label "تحديث المنتجات الحالية" at bounding box center [331, 267] width 187 height 32
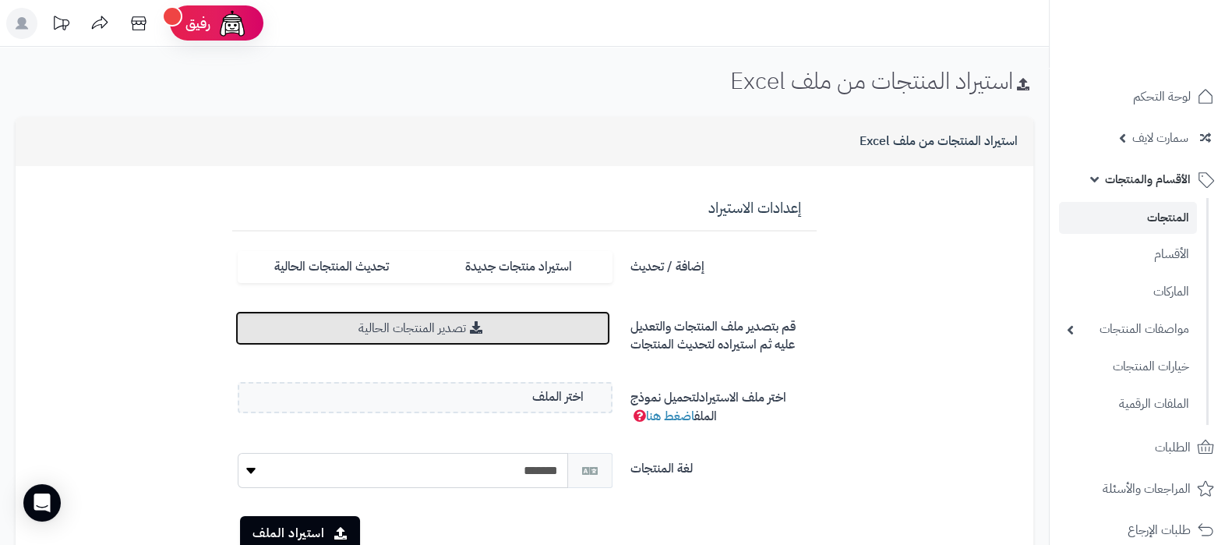
click at [581, 341] on link "تصدير المنتجات الحالية" at bounding box center [422, 328] width 375 height 34
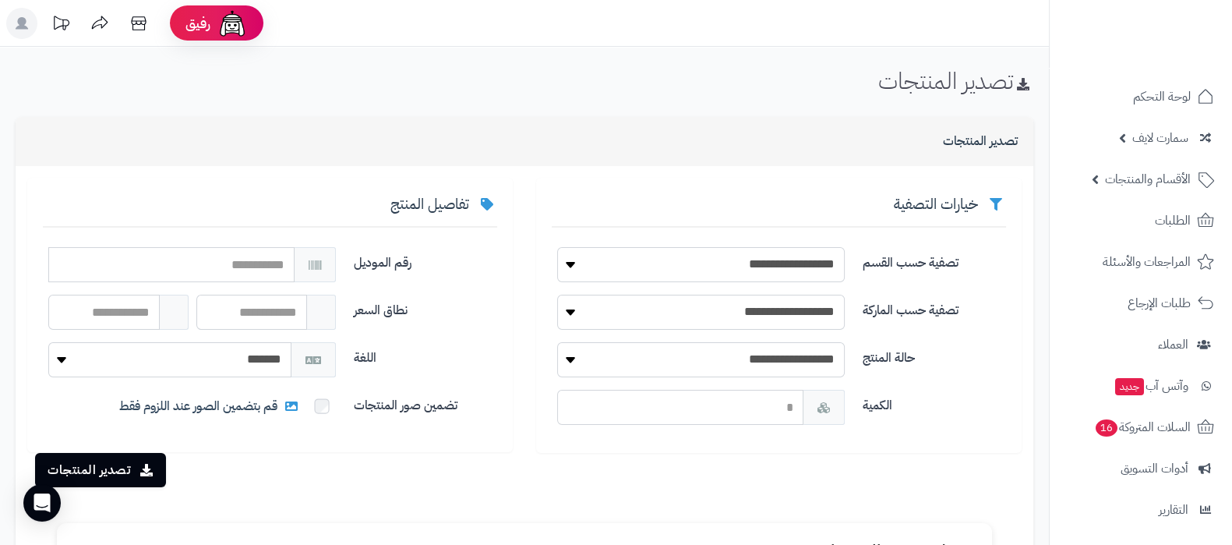
scroll to position [283, 0]
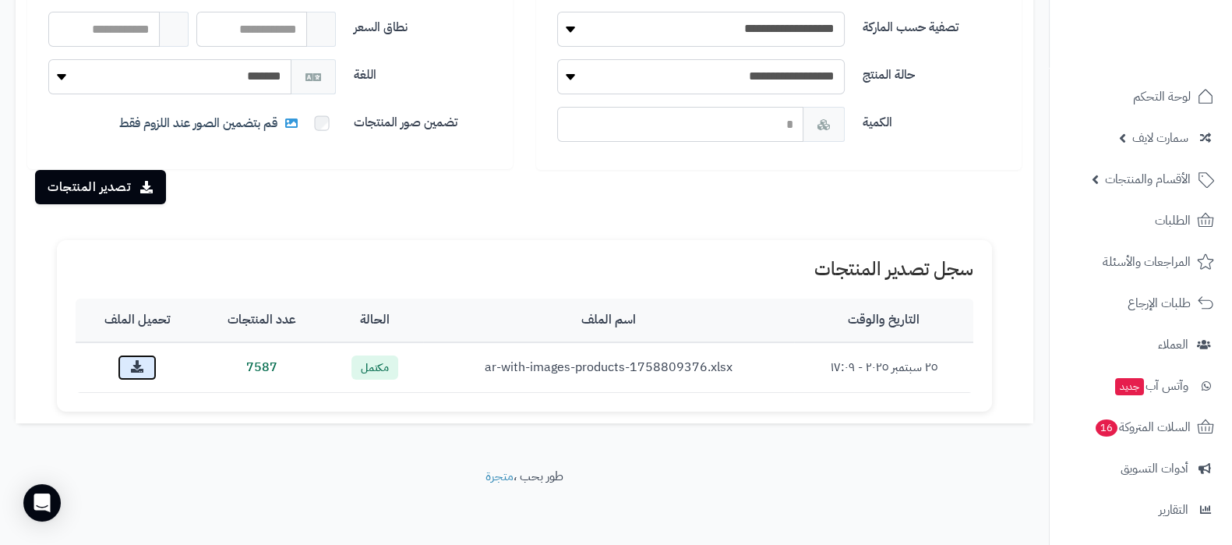
click at [142, 368] on icon at bounding box center [137, 366] width 12 height 12
click at [1014, 184] on div "تصدير المنتجات" at bounding box center [524, 187] width 1007 height 34
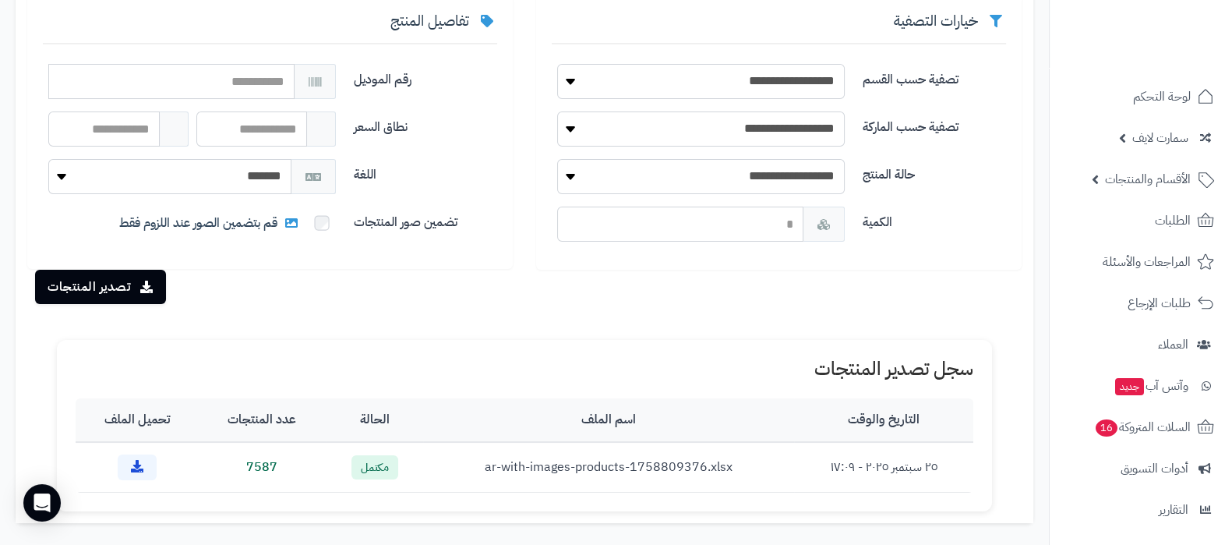
scroll to position [88, 0]
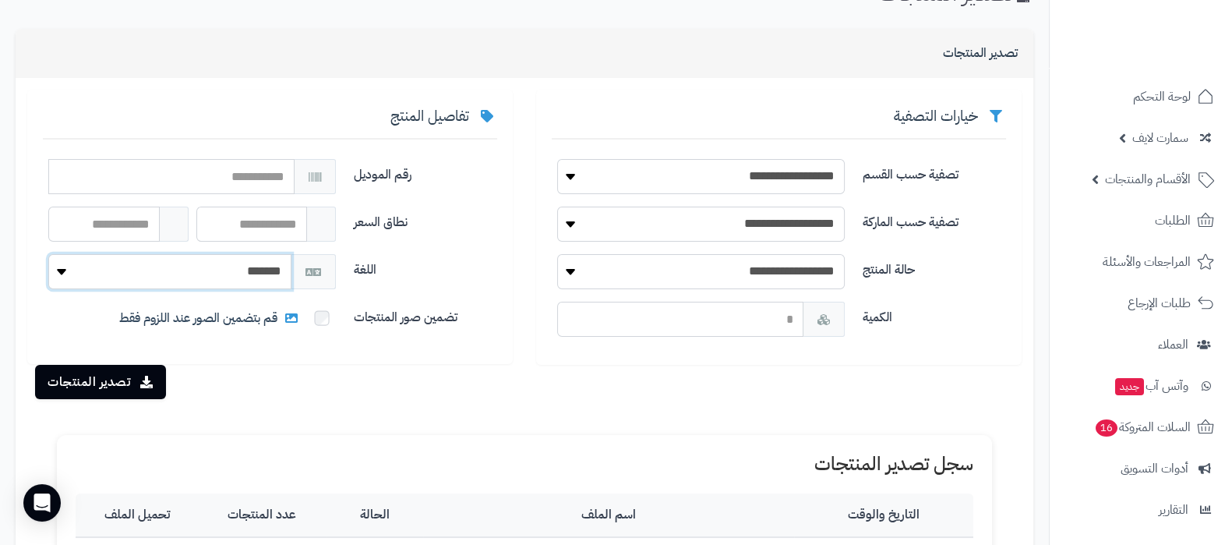
click at [256, 274] on select "******* *******" at bounding box center [169, 271] width 243 height 35
select select "*"
click at [48, 254] on select "******* *******" at bounding box center [169, 271] width 243 height 35
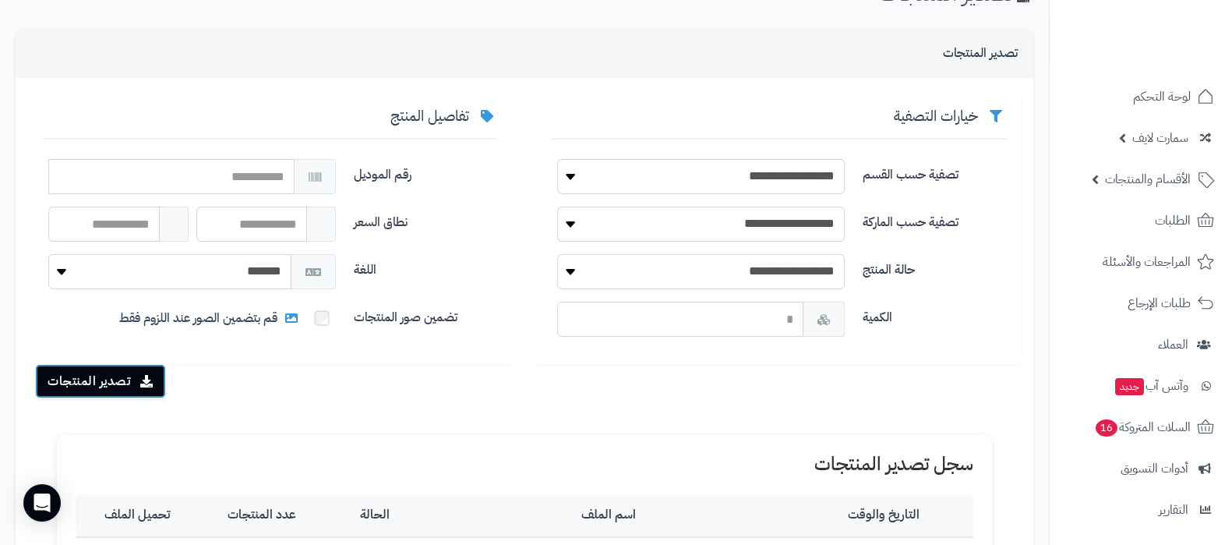
click at [109, 388] on button "تصدير المنتجات" at bounding box center [100, 381] width 131 height 34
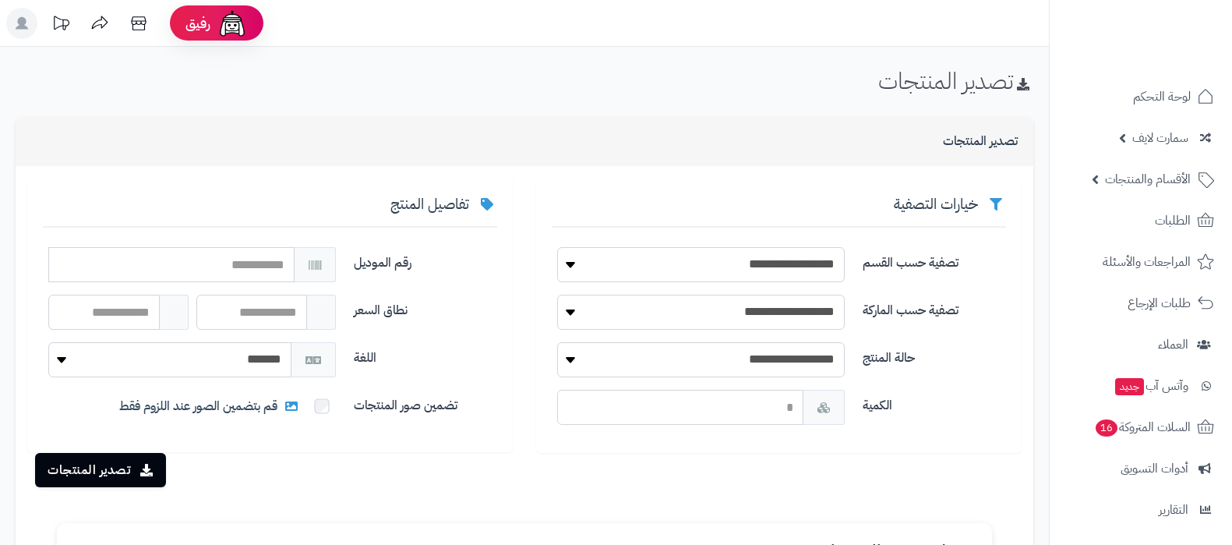
scroll to position [292, 0]
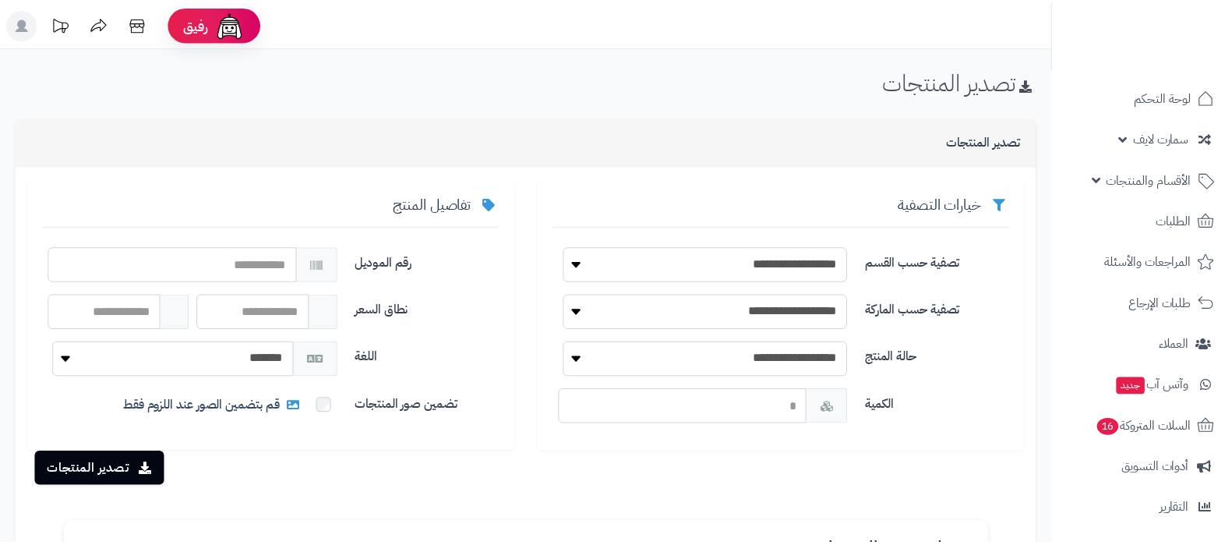
scroll to position [292, 0]
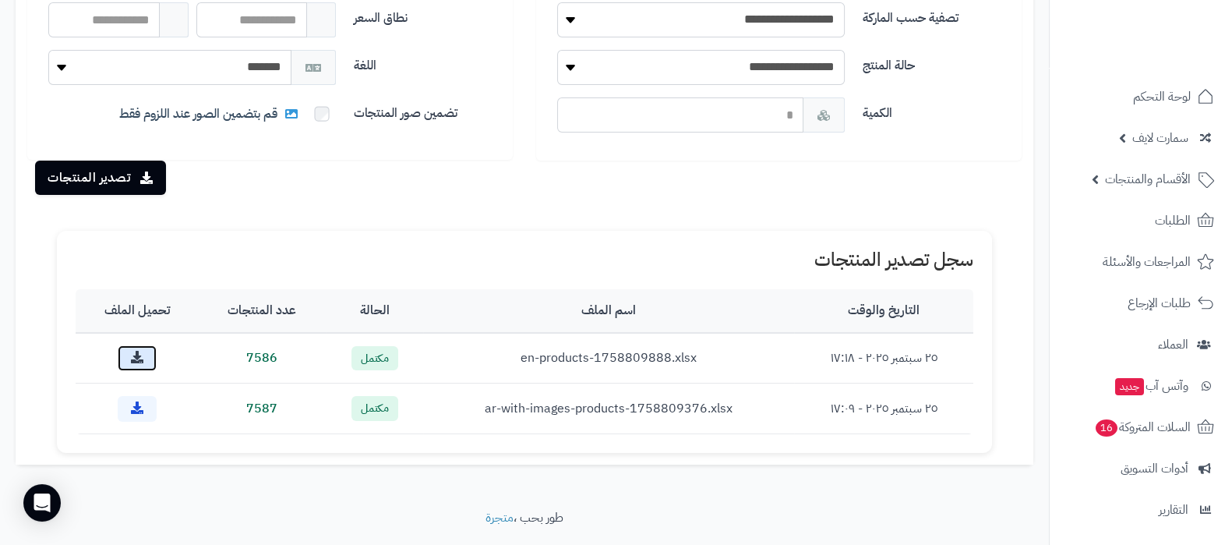
click at [139, 351] on icon at bounding box center [137, 357] width 12 height 12
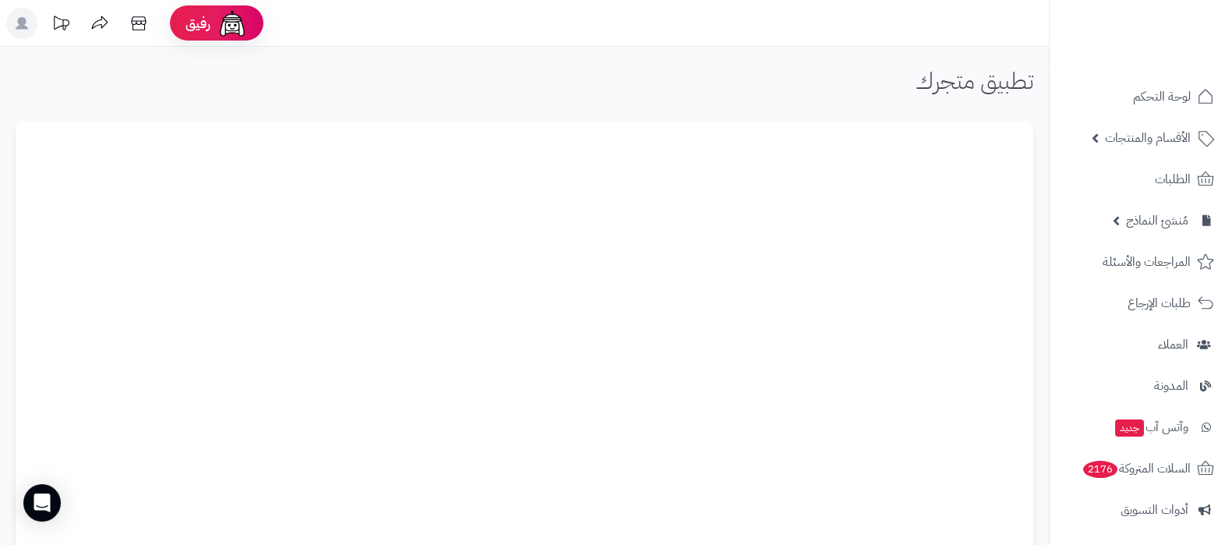
click at [32, 17] on rect at bounding box center [21, 23] width 31 height 31
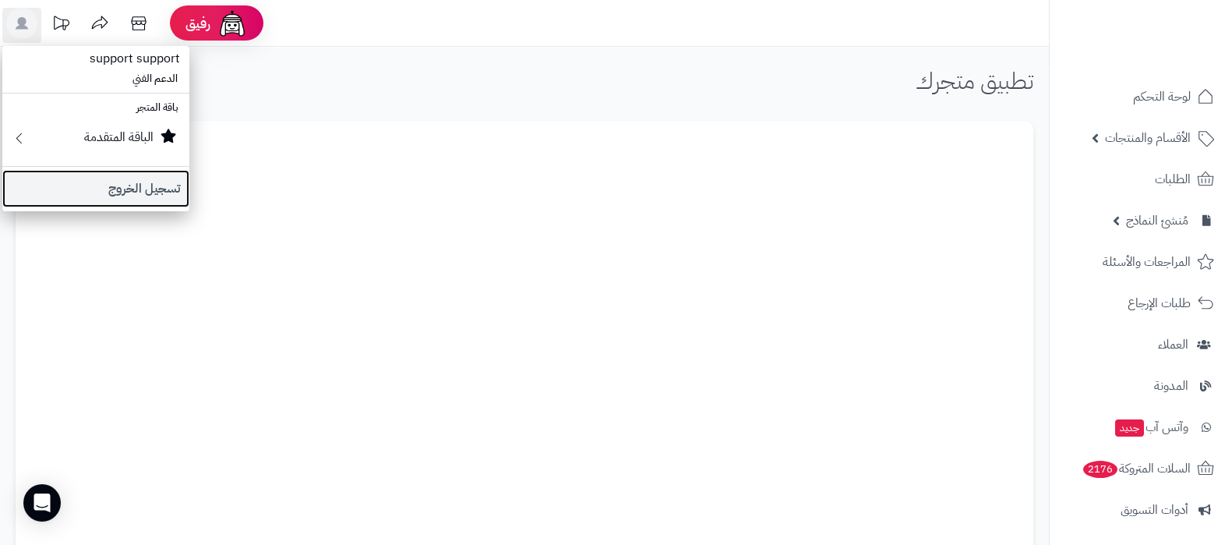
click at [129, 181] on link "تسجيل الخروج" at bounding box center [95, 188] width 187 height 37
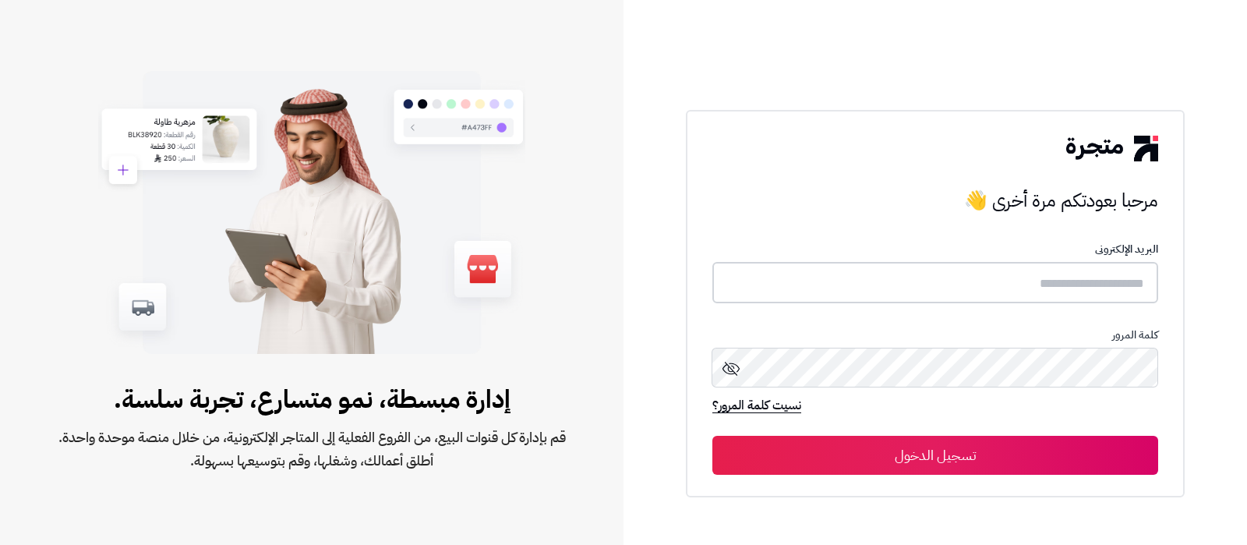
type input "**********"
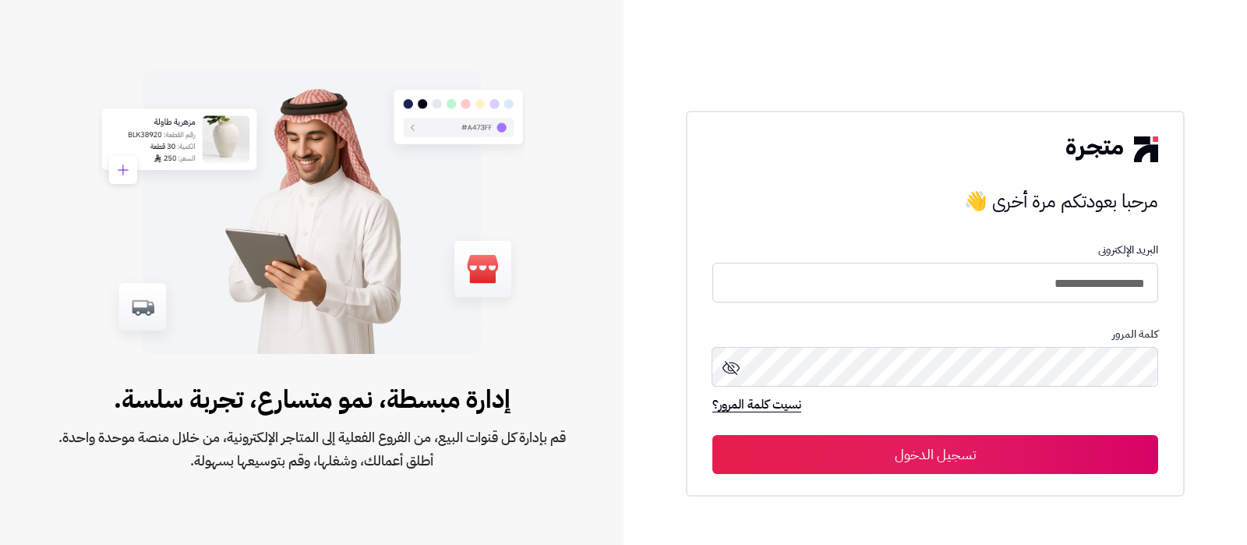
click at [952, 456] on button "تسجيل الدخول" at bounding box center [935, 454] width 446 height 39
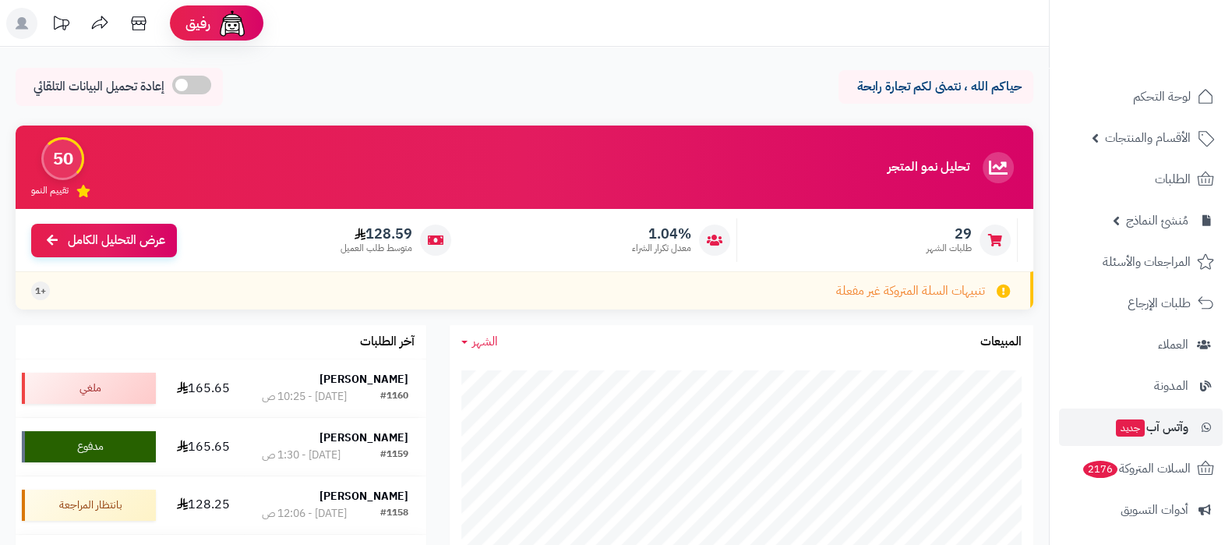
scroll to position [210, 0]
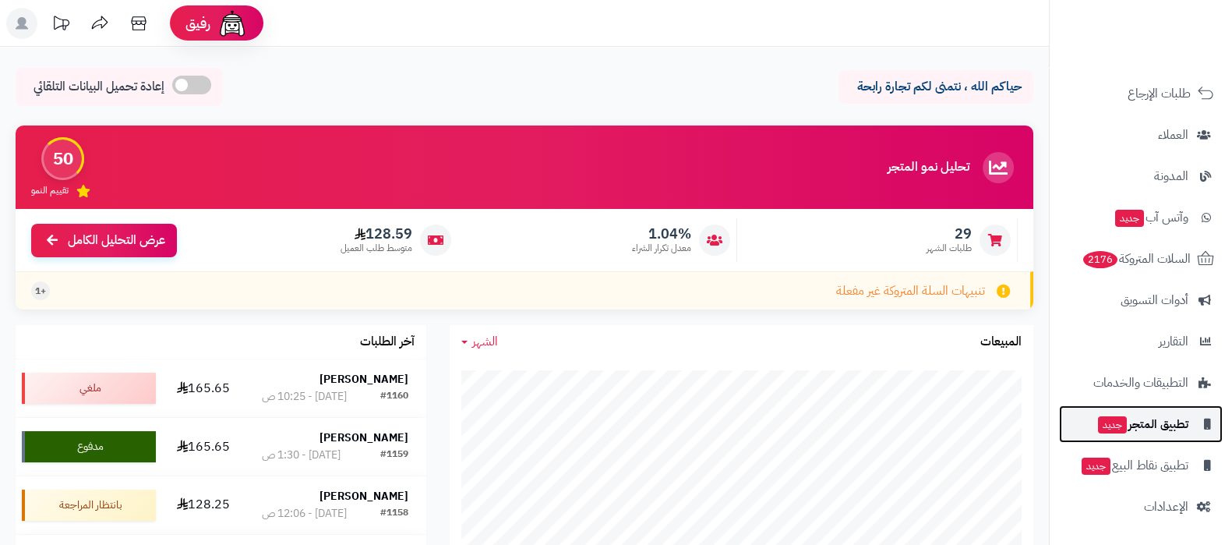
click at [1143, 427] on span "تطبيق المتجر جديد" at bounding box center [1142, 424] width 92 height 22
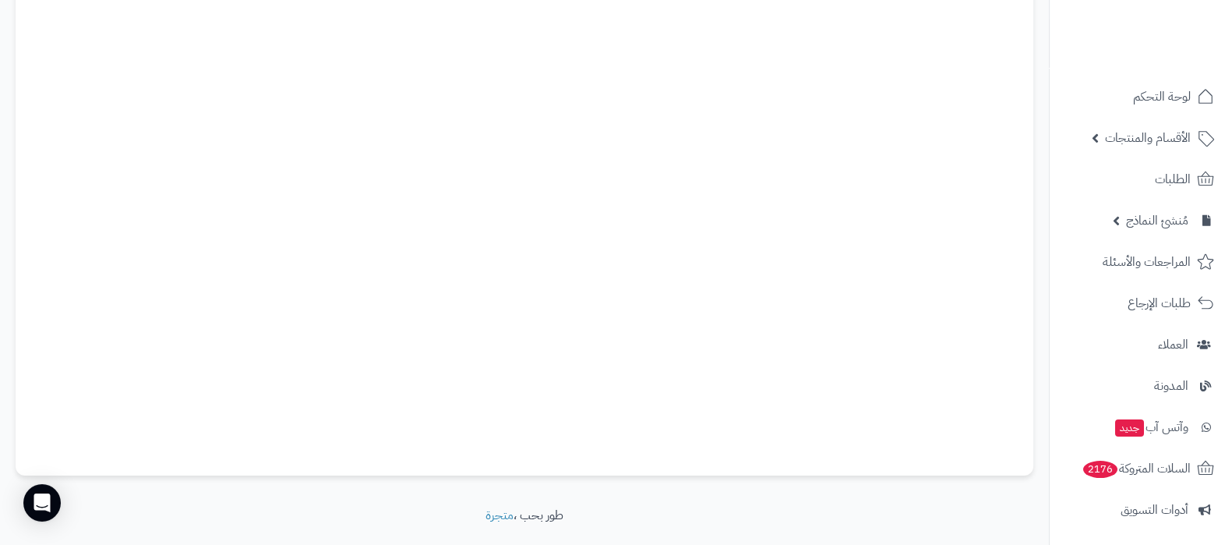
scroll to position [292, 0]
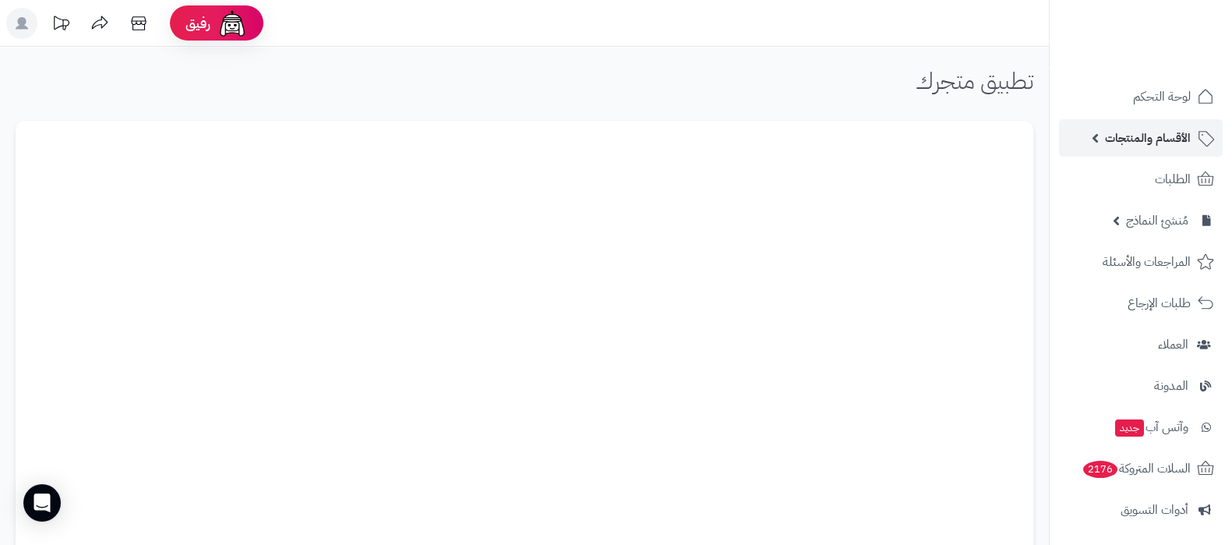
click at [1145, 152] on link "الأقسام والمنتجات" at bounding box center [1141, 137] width 164 height 37
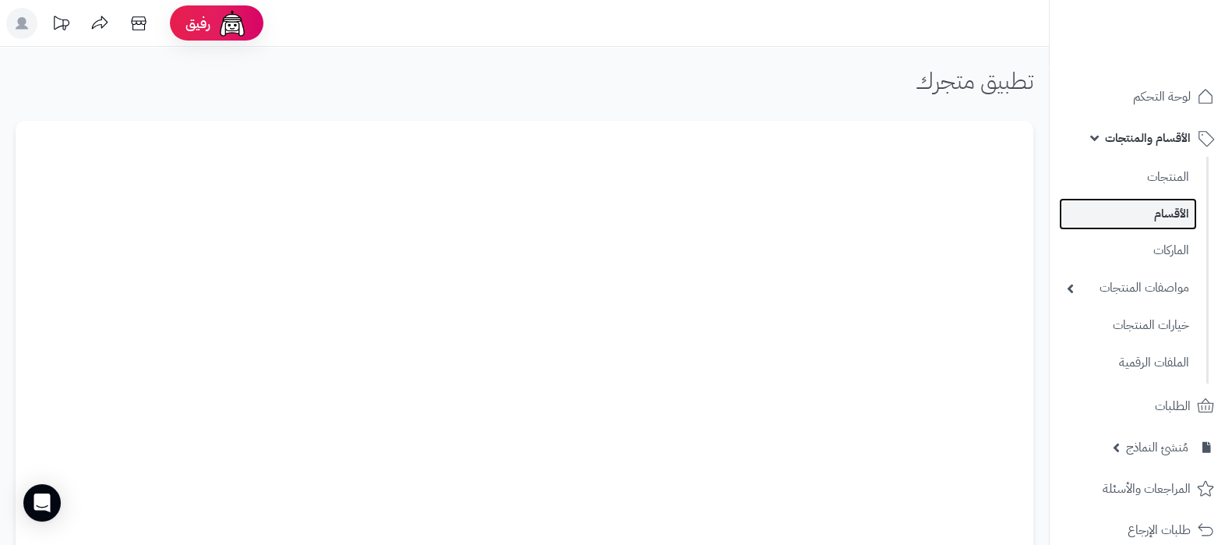
click at [1149, 203] on link "الأقسام" at bounding box center [1128, 214] width 138 height 32
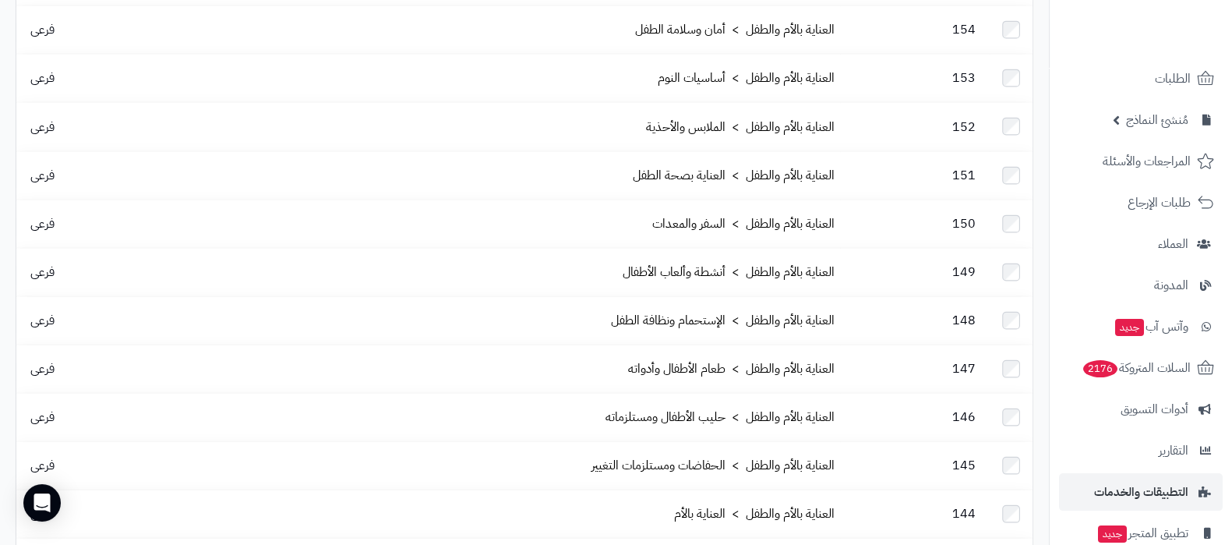
scroll to position [436, 0]
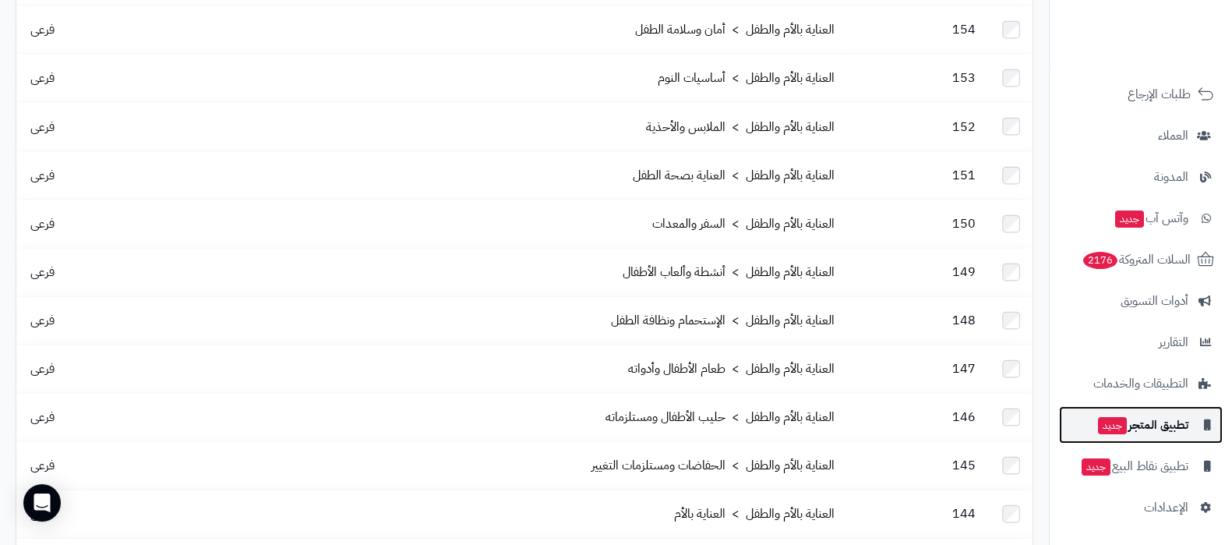
click at [1158, 422] on span "تطبيق المتجر جديد" at bounding box center [1142, 425] width 92 height 22
